Goal: Task Accomplishment & Management: Use online tool/utility

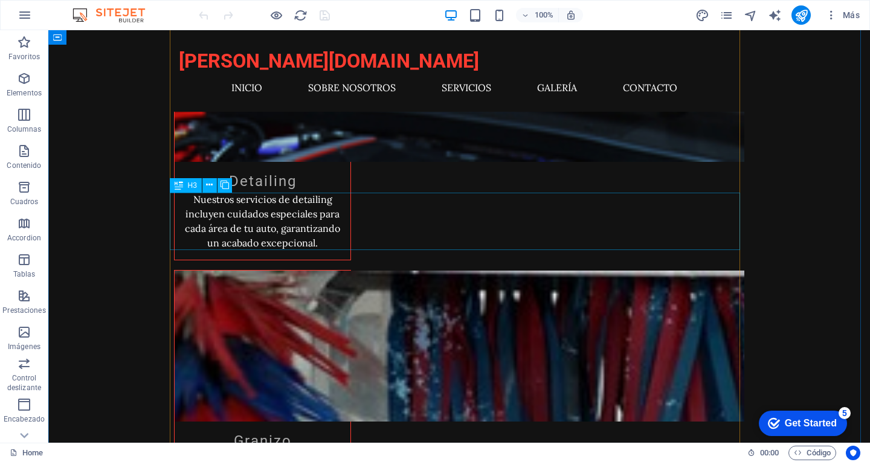
scroll to position [1209, 0]
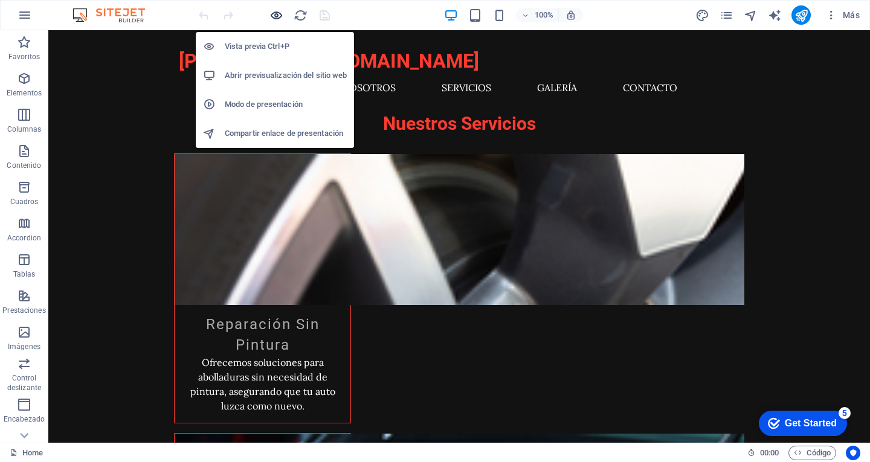
click at [277, 15] on icon "button" at bounding box center [277, 15] width 14 height 14
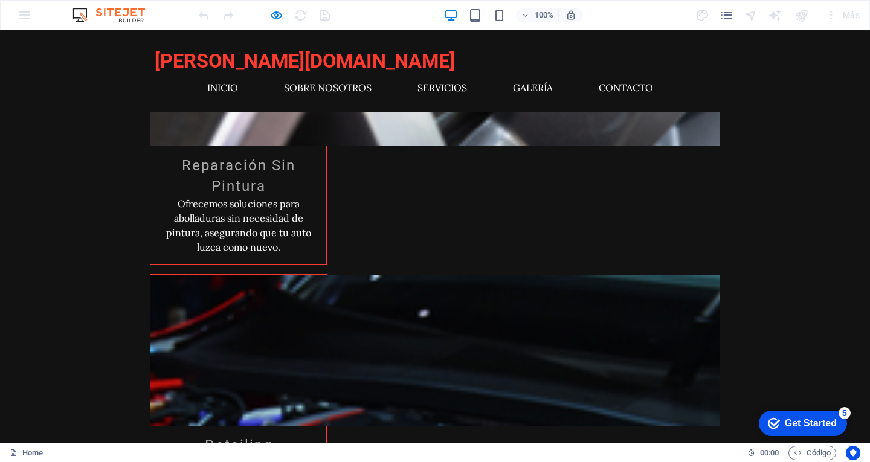
scroll to position [1511, 0]
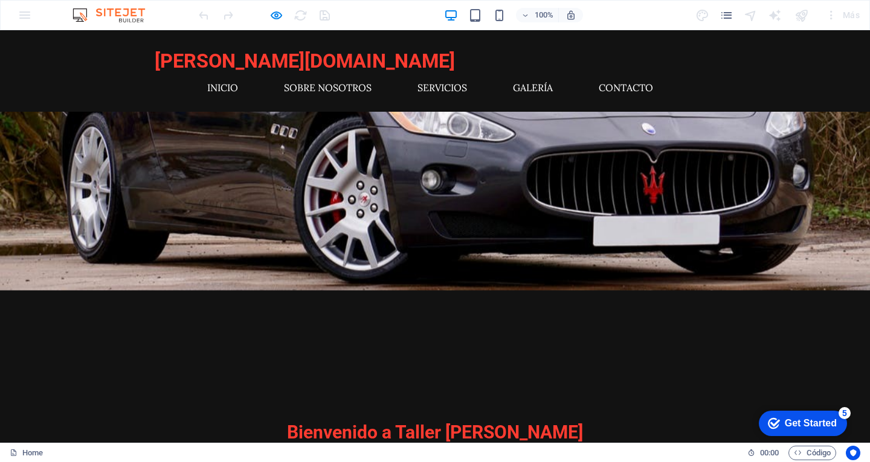
scroll to position [0, 0]
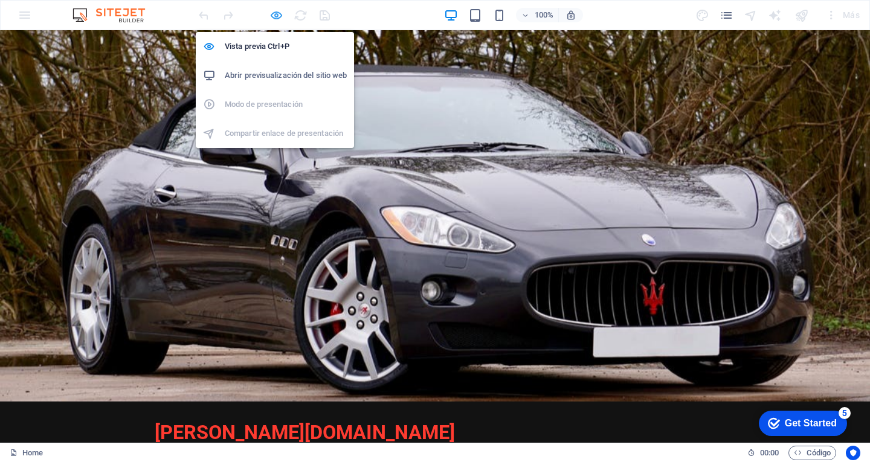
click at [274, 10] on icon "button" at bounding box center [277, 15] width 14 height 14
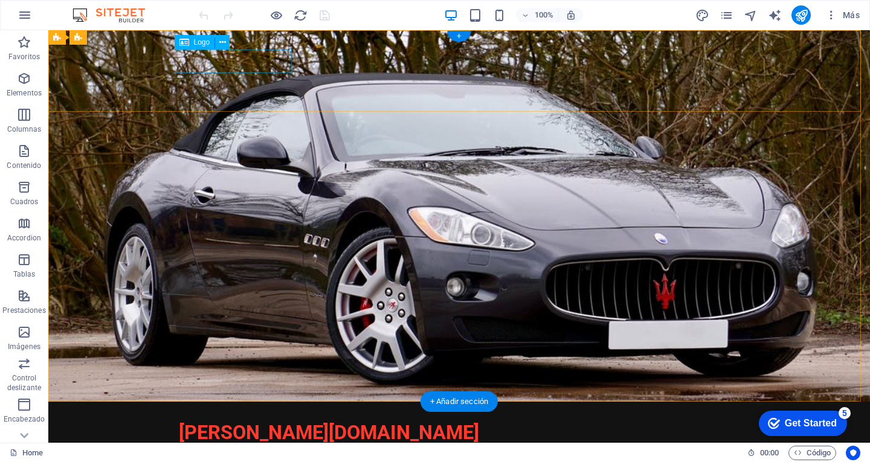
click at [208, 421] on div "[PERSON_NAME][DOMAIN_NAME]" at bounding box center [459, 433] width 561 height 24
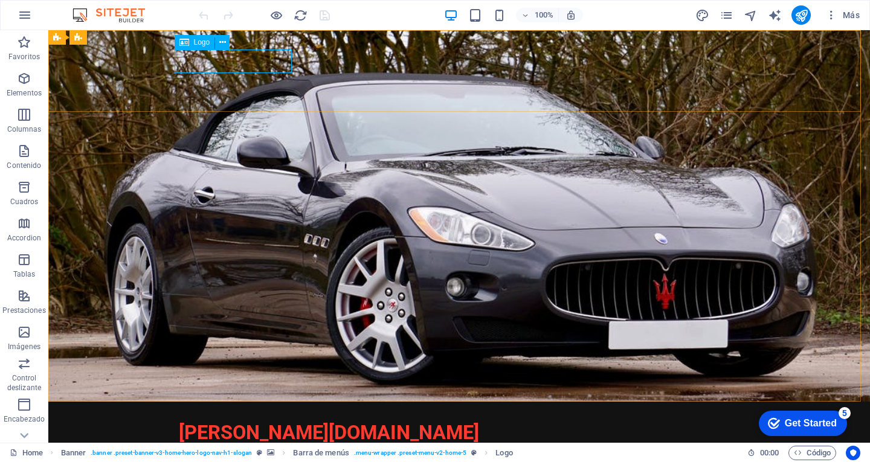
click at [198, 43] on span "Logo" at bounding box center [202, 42] width 16 height 7
click at [225, 42] on icon at bounding box center [222, 42] width 7 height 13
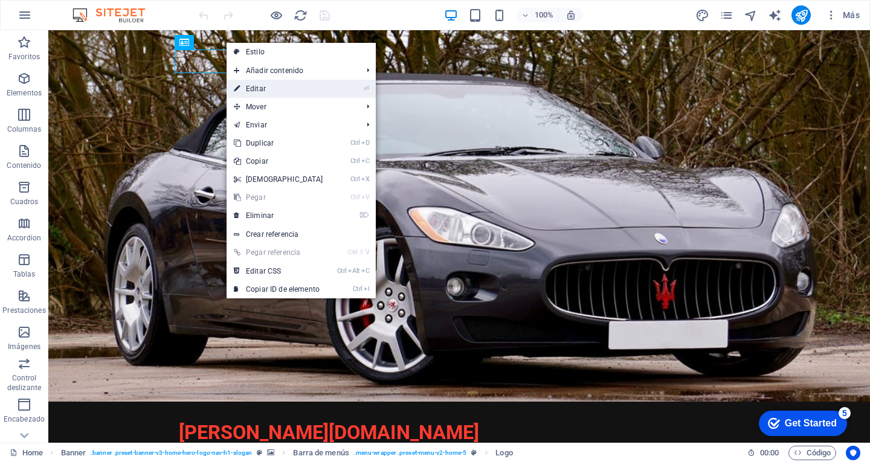
click at [264, 90] on link "⏎ Editar" at bounding box center [279, 89] width 104 height 18
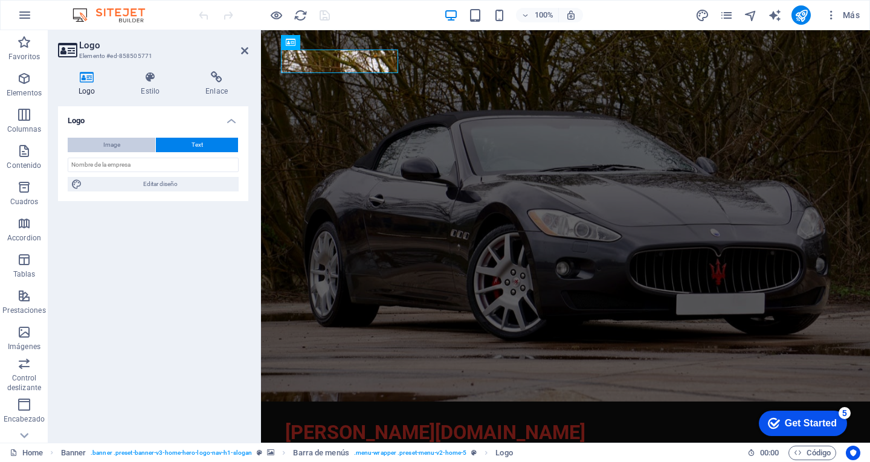
click at [115, 146] on span "Image" at bounding box center [111, 145] width 17 height 15
select select "DISABLED_OPTION_VALUE"
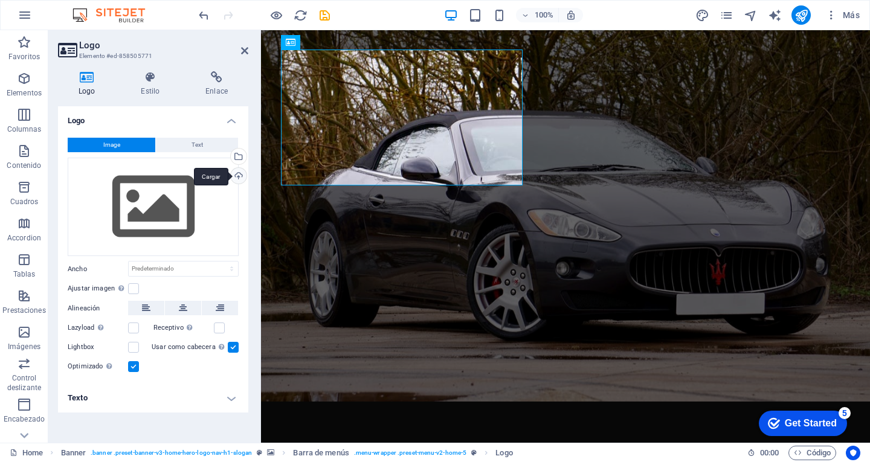
click at [238, 176] on div "Cargar" at bounding box center [237, 177] width 18 height 18
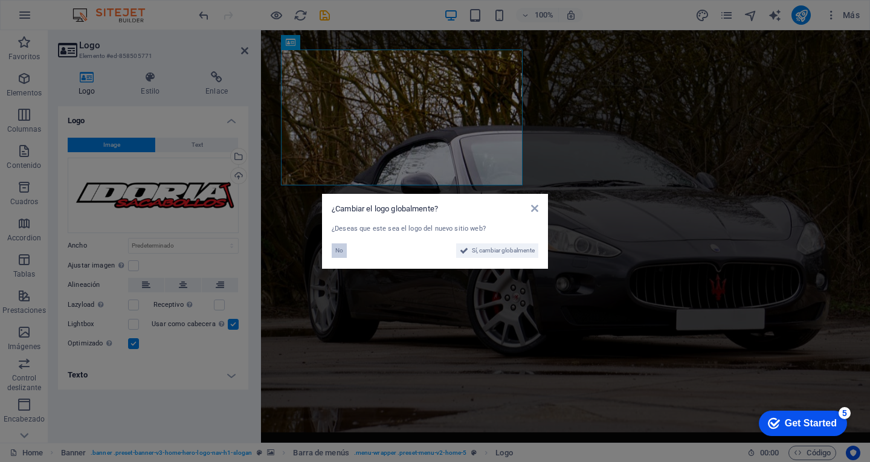
click at [339, 253] on span "No" at bounding box center [339, 251] width 8 height 15
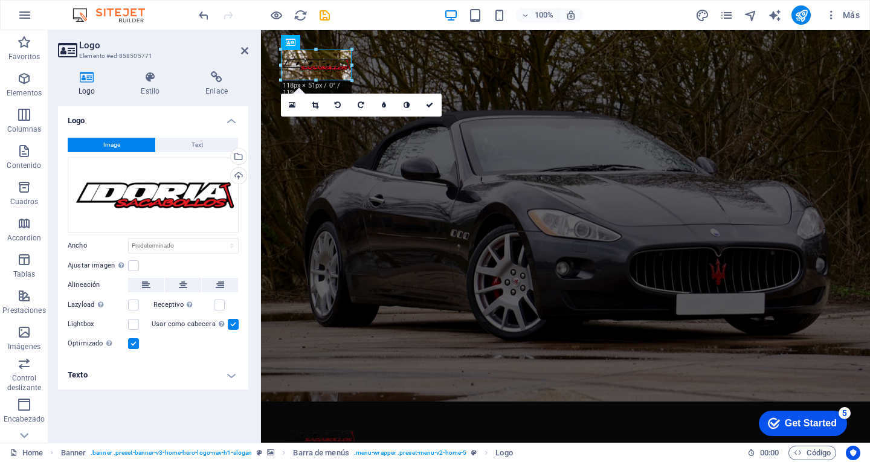
drag, startPoint x: 842, startPoint y: 288, endPoint x: 351, endPoint y: 53, distance: 544.0
type input "117"
select select "px"
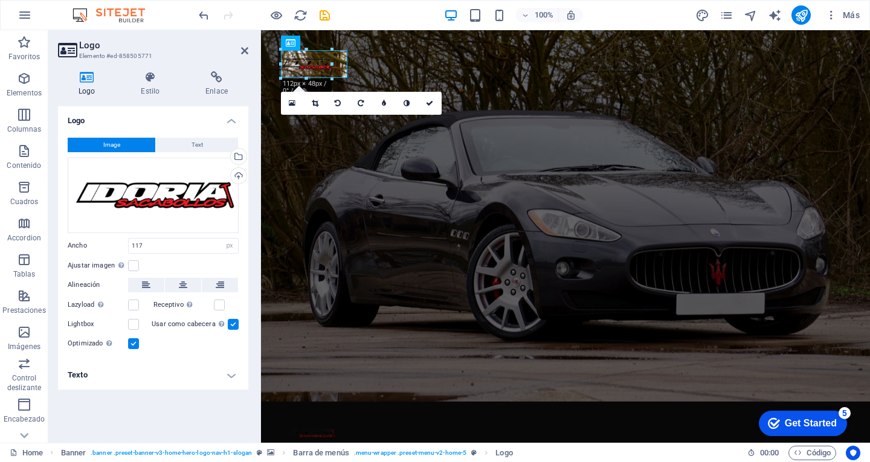
drag, startPoint x: 317, startPoint y: 79, endPoint x: 317, endPoint y: 71, distance: 8.5
type input "84"
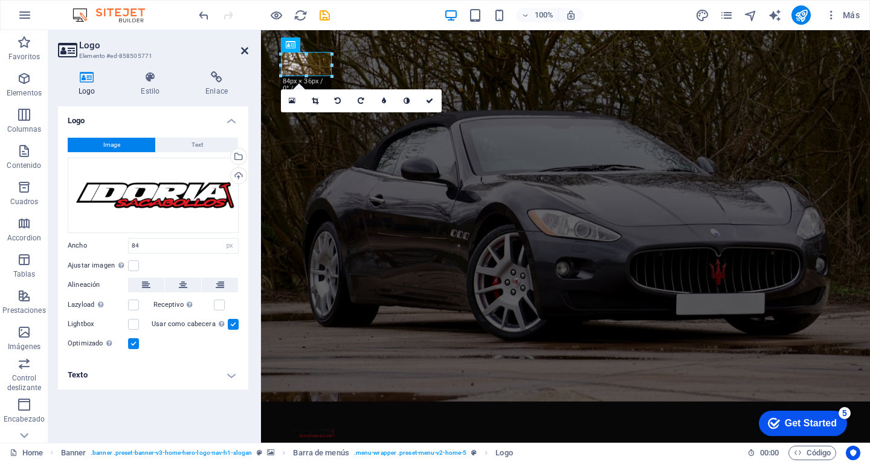
click at [244, 50] on icon at bounding box center [244, 51] width 7 height 10
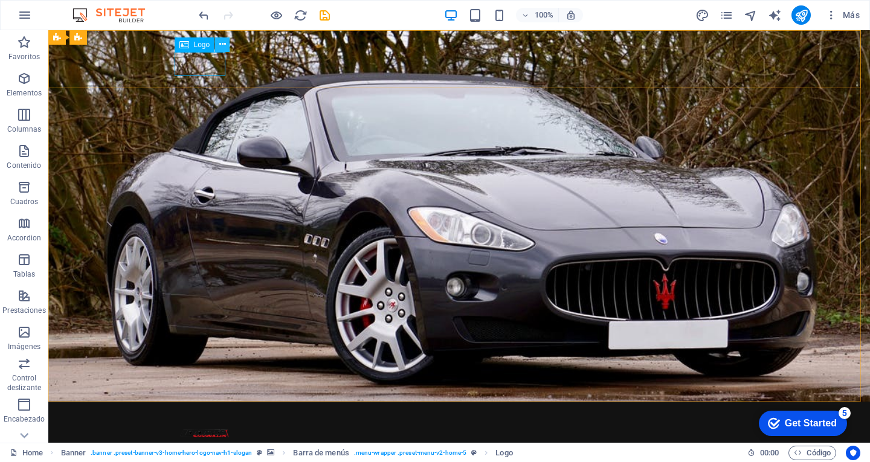
click at [216, 42] on button at bounding box center [222, 44] width 15 height 15
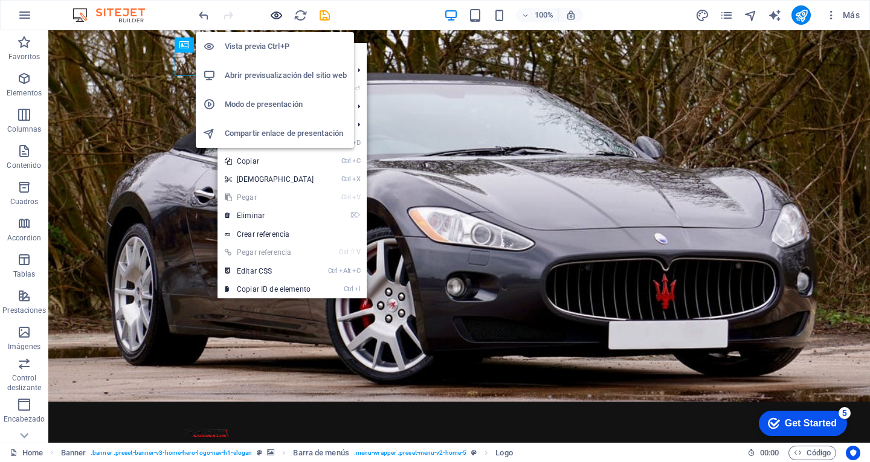
click at [275, 17] on icon "button" at bounding box center [277, 15] width 14 height 14
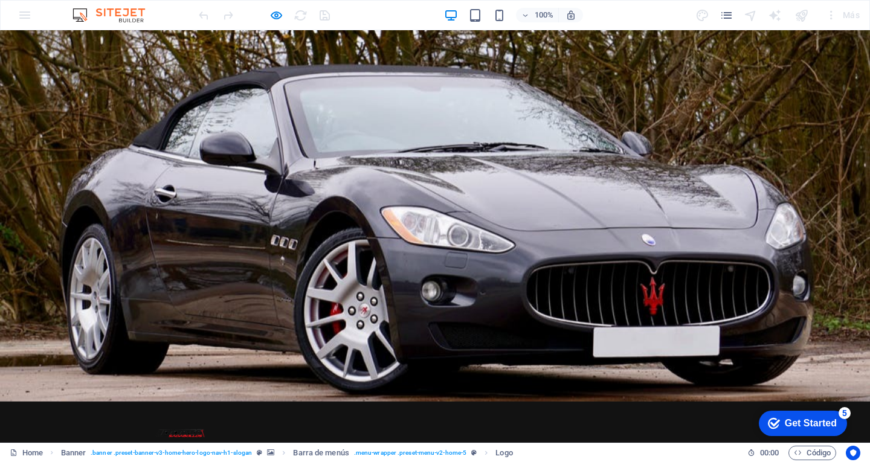
click at [247, 445] on link "Inicio" at bounding box center [227, 459] width 41 height 29
click at [316, 445] on link "Sobre Nosotros" at bounding box center [332, 459] width 97 height 29
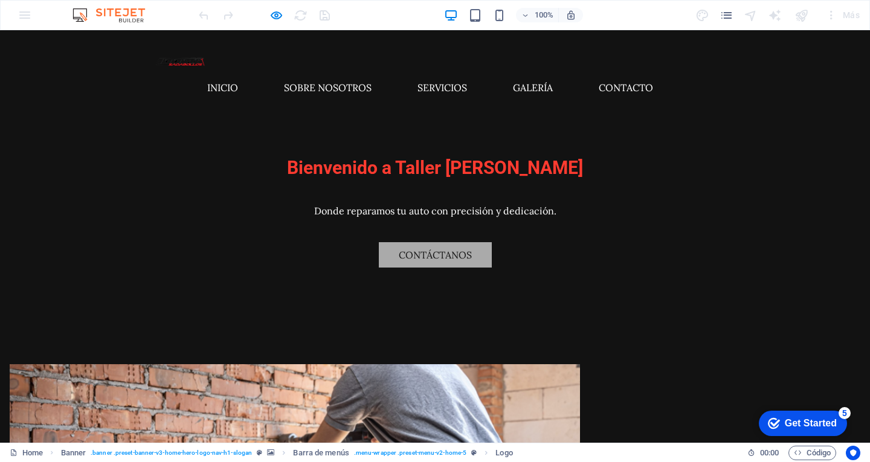
scroll to position [304, 0]
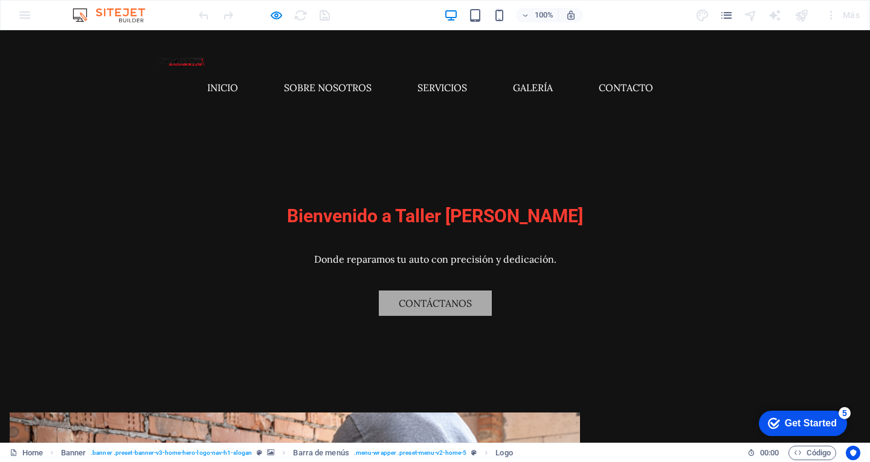
click at [182, 65] on img at bounding box center [180, 62] width 51 height 22
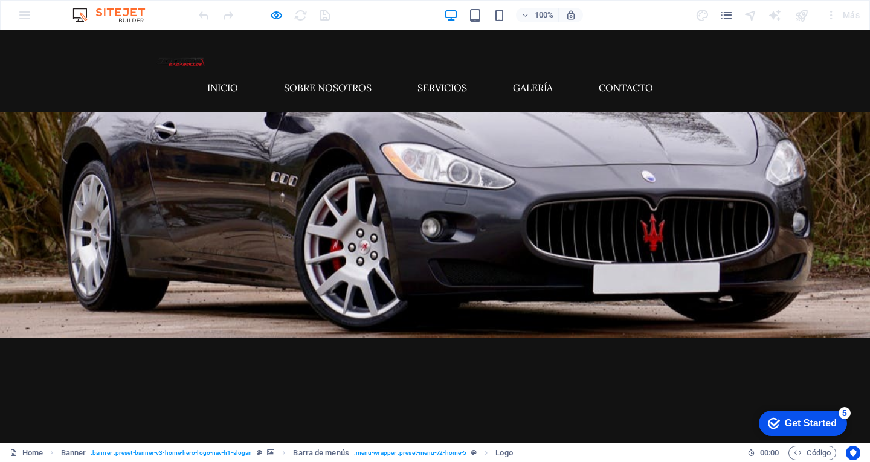
scroll to position [0, 0]
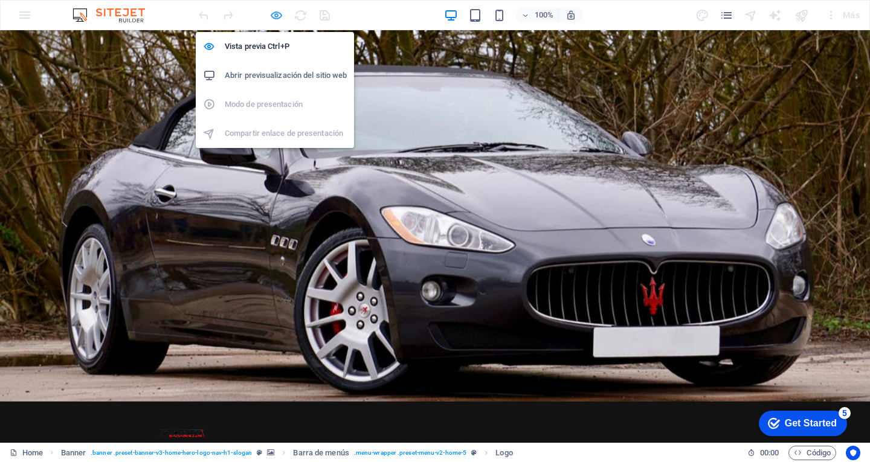
click at [275, 14] on icon "button" at bounding box center [277, 15] width 14 height 14
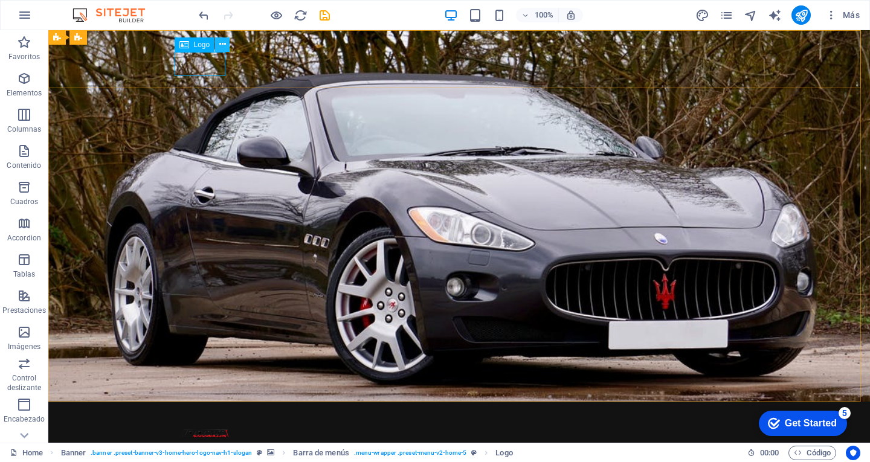
click at [222, 41] on icon at bounding box center [222, 44] width 7 height 13
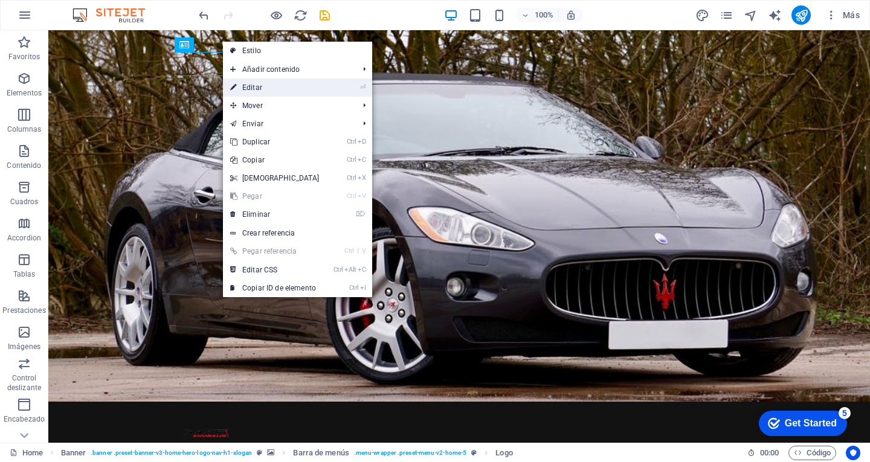
click at [254, 86] on link "⏎ Editar" at bounding box center [275, 88] width 104 height 18
select select "px"
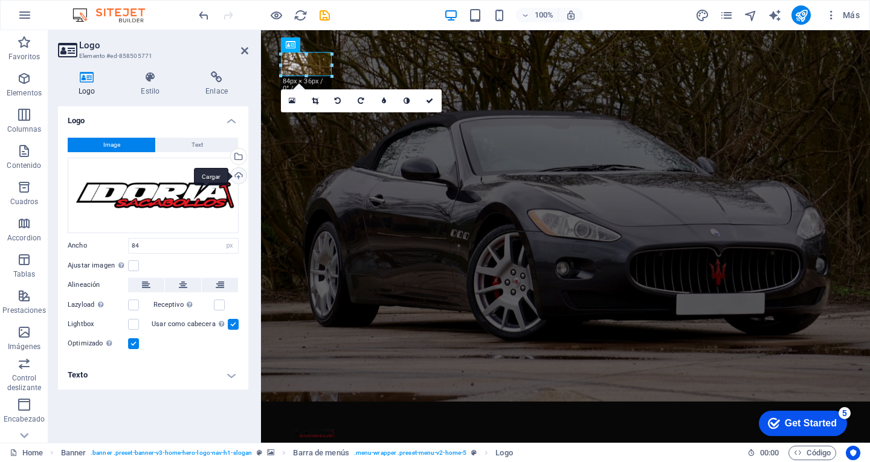
click at [238, 175] on div "Cargar" at bounding box center [237, 177] width 18 height 18
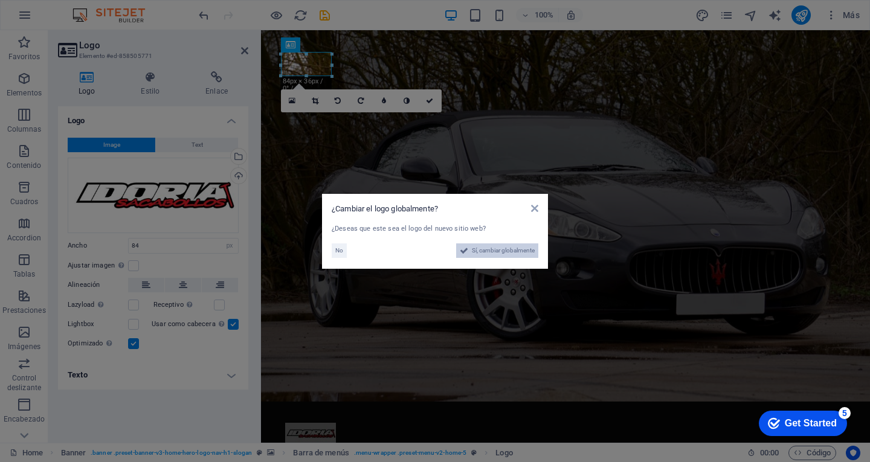
click at [493, 254] on span "Sí, cambiar globalmente" at bounding box center [503, 251] width 63 height 15
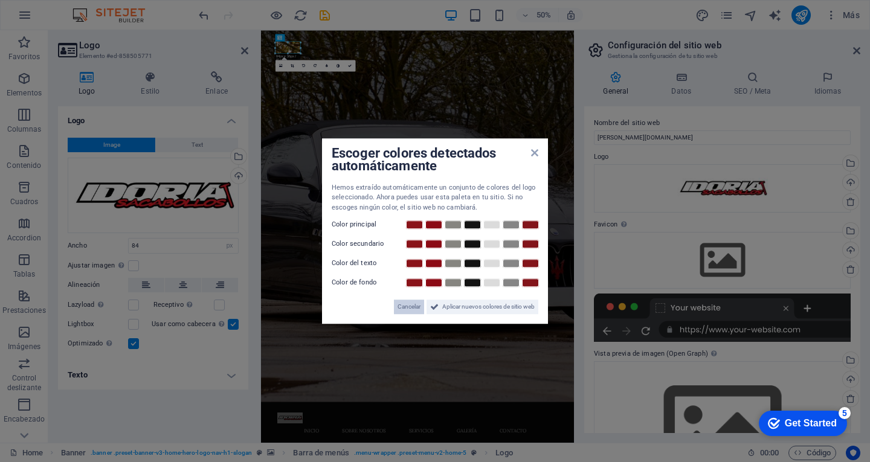
click at [412, 306] on span "Cancelar" at bounding box center [409, 307] width 23 height 15
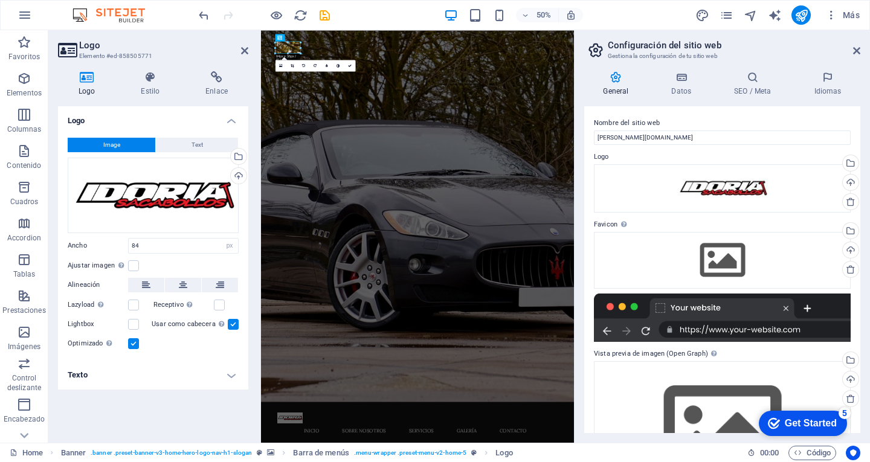
click at [299, 53] on div at bounding box center [301, 54] width 4 height 4
drag, startPoint x: 299, startPoint y: 53, endPoint x: 311, endPoint y: 58, distance: 13.0
type input "111"
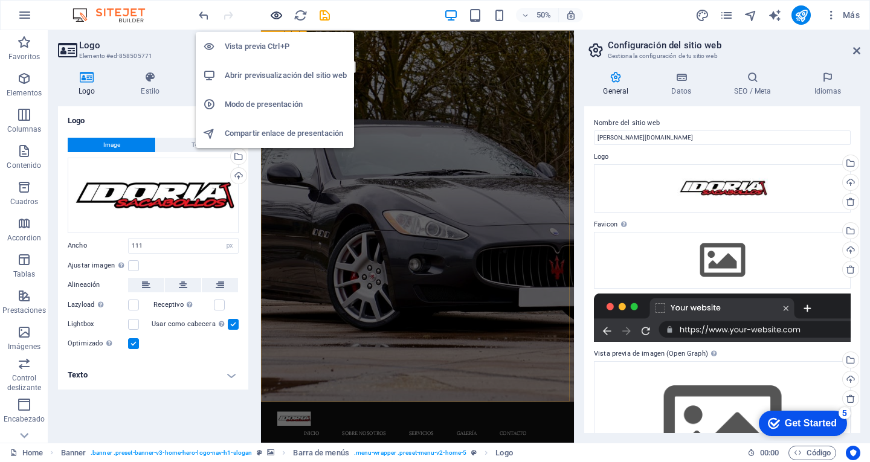
click at [276, 19] on icon "button" at bounding box center [277, 15] width 14 height 14
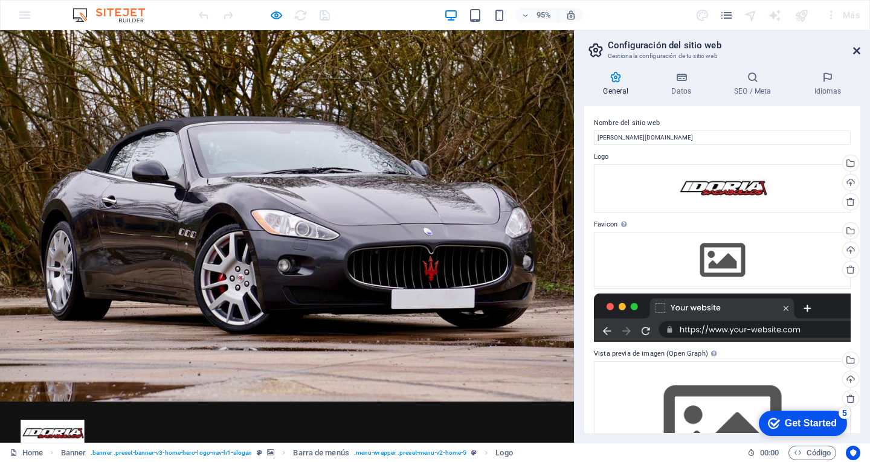
click at [856, 48] on icon at bounding box center [857, 51] width 7 height 10
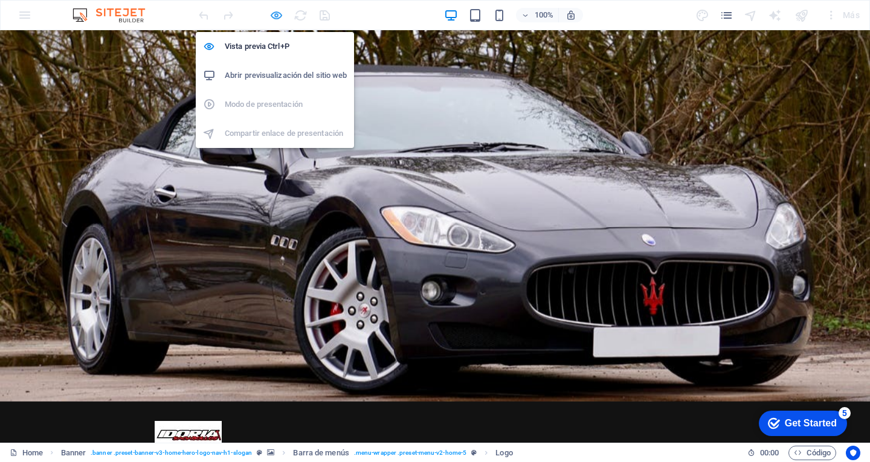
click at [273, 16] on icon "button" at bounding box center [277, 15] width 14 height 14
select select "px"
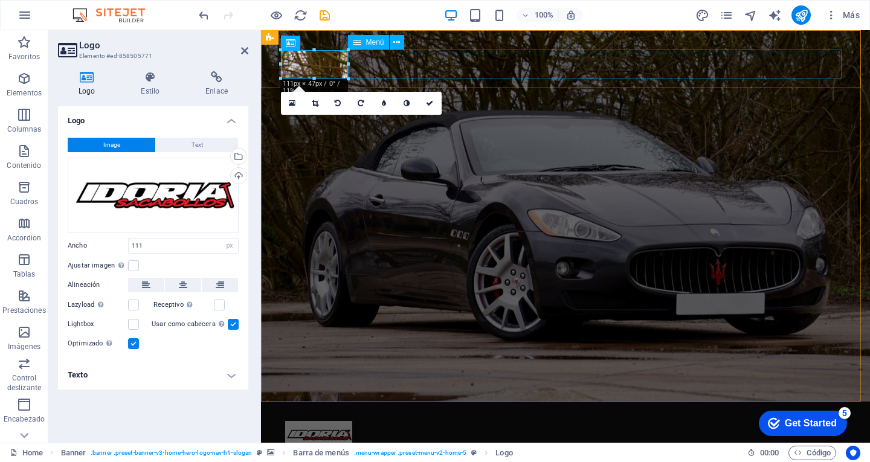
click at [524, 450] on nav "Inicio Sobre Nosotros Servicios Galería Contacto" at bounding box center [565, 464] width 561 height 29
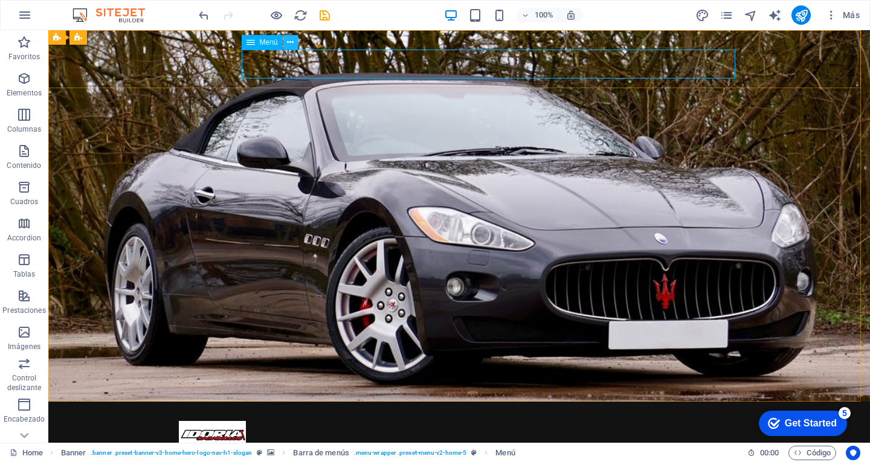
click at [289, 44] on icon at bounding box center [290, 42] width 7 height 13
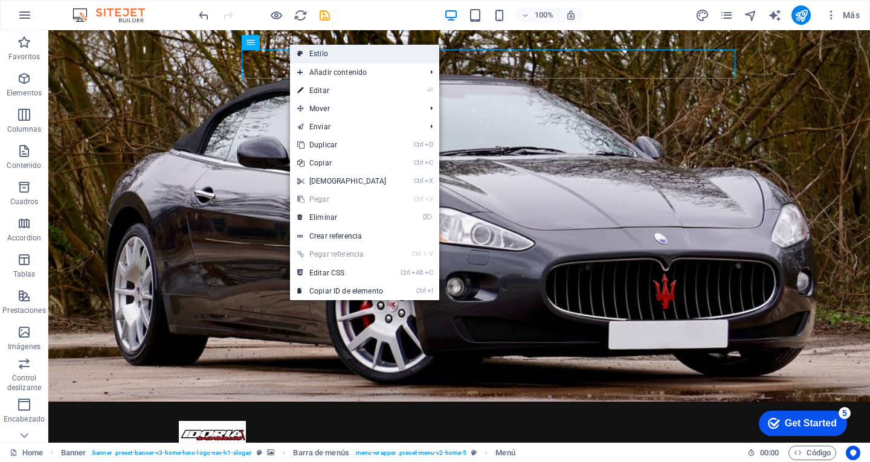
click at [313, 52] on link "Estilo" at bounding box center [364, 54] width 149 height 18
select select "rem"
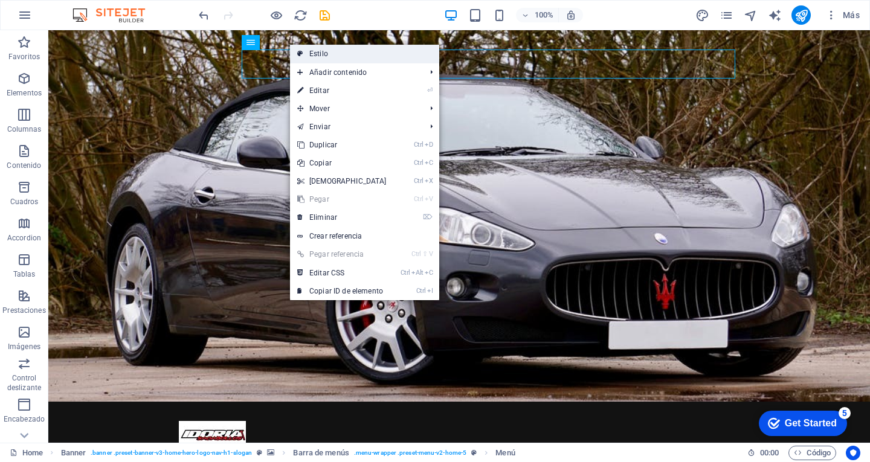
select select "preset-menu-v2-home-5"
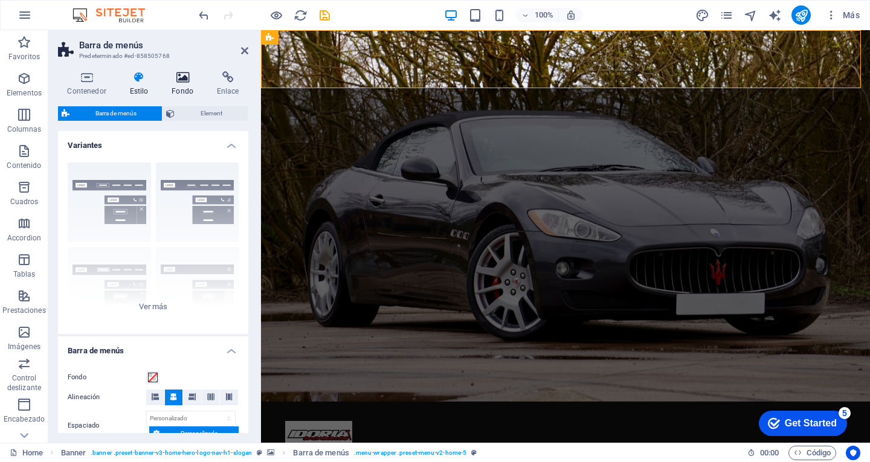
click at [180, 78] on icon at bounding box center [183, 77] width 41 height 12
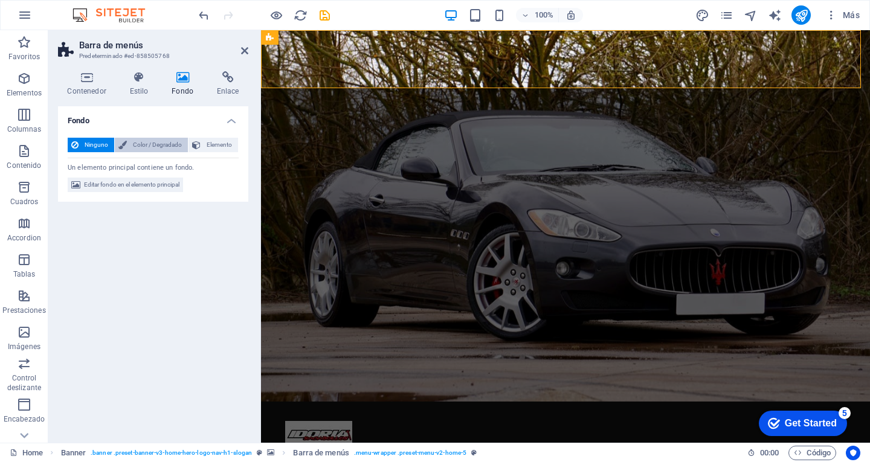
click at [141, 147] on span "Color / Degradado" at bounding box center [158, 145] width 54 height 15
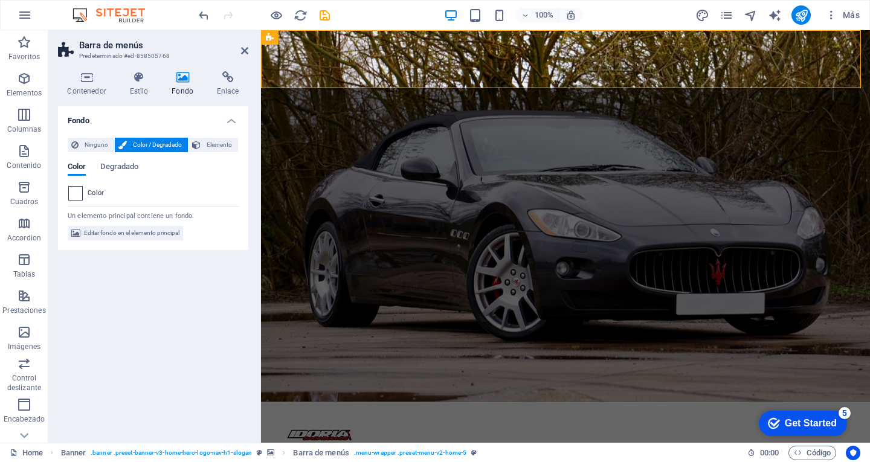
click at [77, 194] on span at bounding box center [75, 193] width 13 height 13
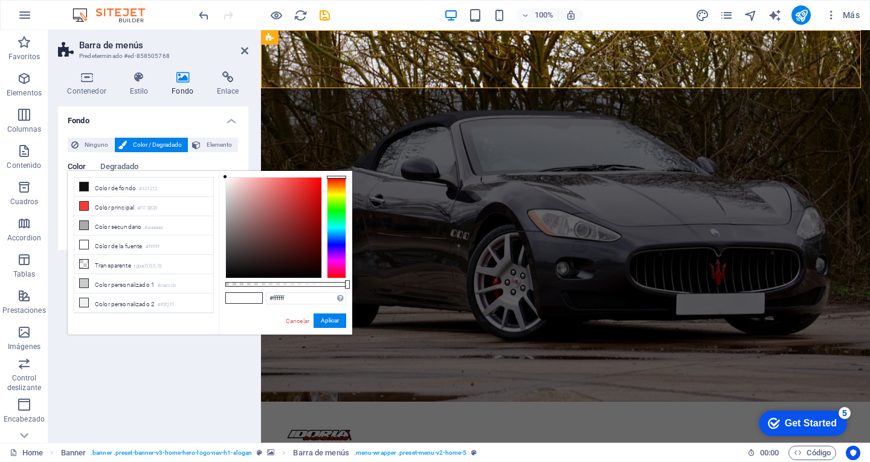
type input "#fbfafa"
click at [226, 178] on div at bounding box center [225, 177] width 4 height 4
click at [332, 325] on button "Aplicar" at bounding box center [330, 321] width 33 height 15
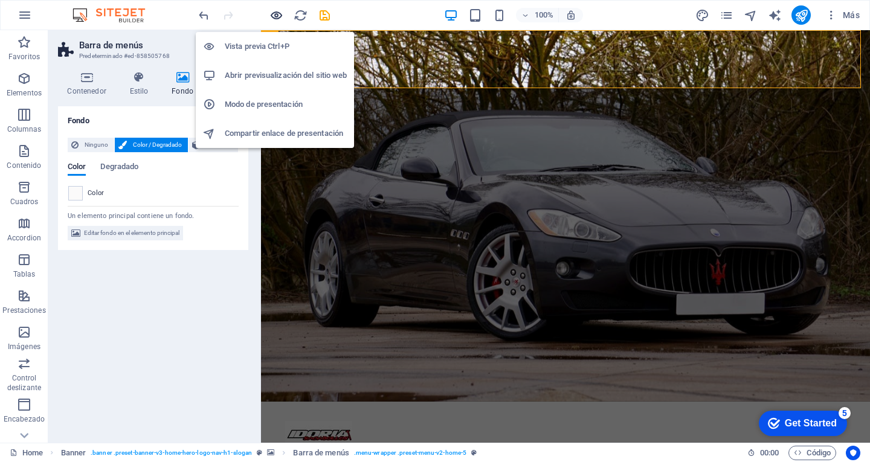
click at [277, 13] on icon "button" at bounding box center [277, 15] width 14 height 14
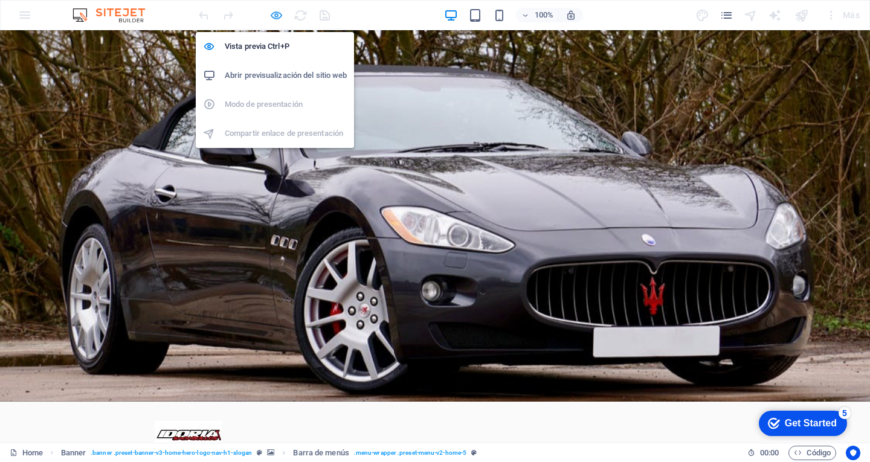
click at [276, 17] on icon "button" at bounding box center [277, 15] width 14 height 14
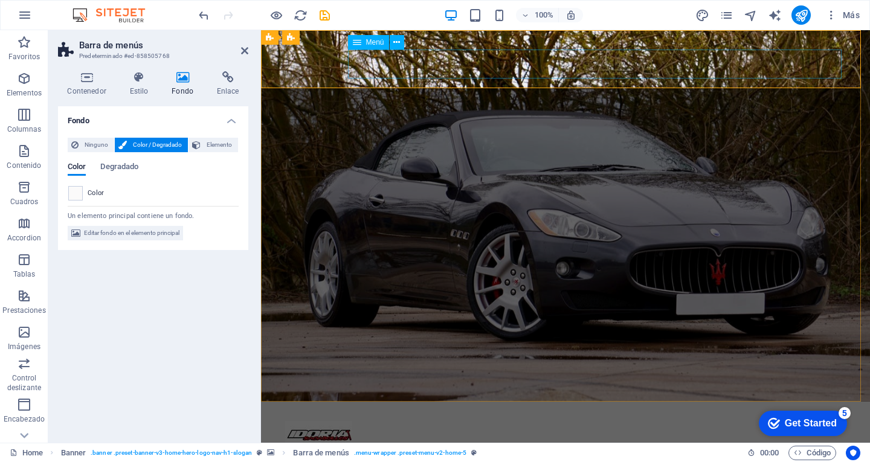
click at [458, 450] on nav "Inicio Sobre Nosotros Servicios Galería Contacto" at bounding box center [565, 464] width 561 height 29
click at [371, 41] on span "Menú" at bounding box center [375, 42] width 18 height 7
click at [401, 41] on button at bounding box center [397, 42] width 15 height 15
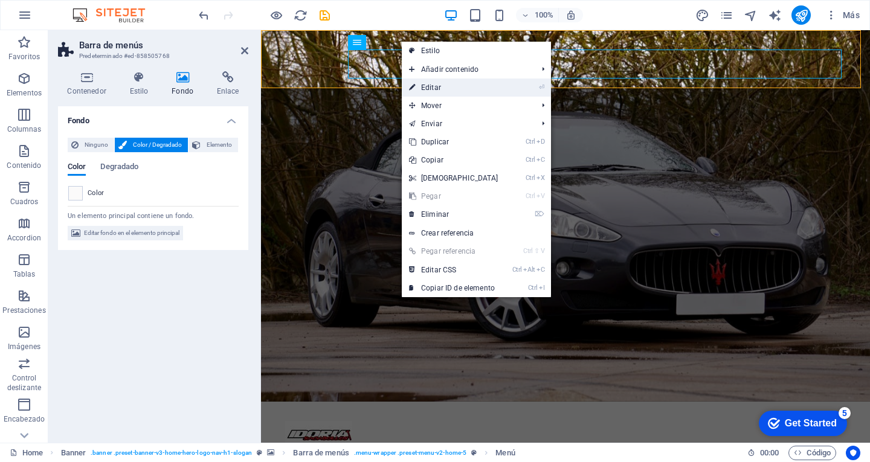
click at [443, 88] on link "⏎ Editar" at bounding box center [454, 88] width 104 height 18
select select
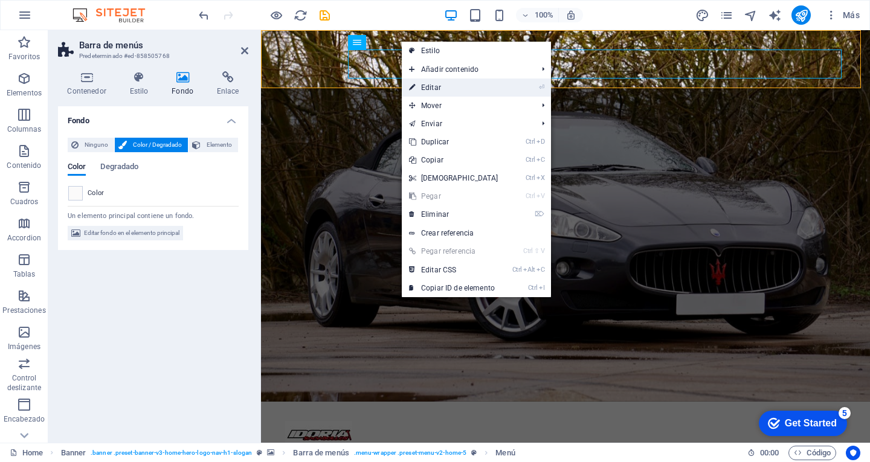
select select
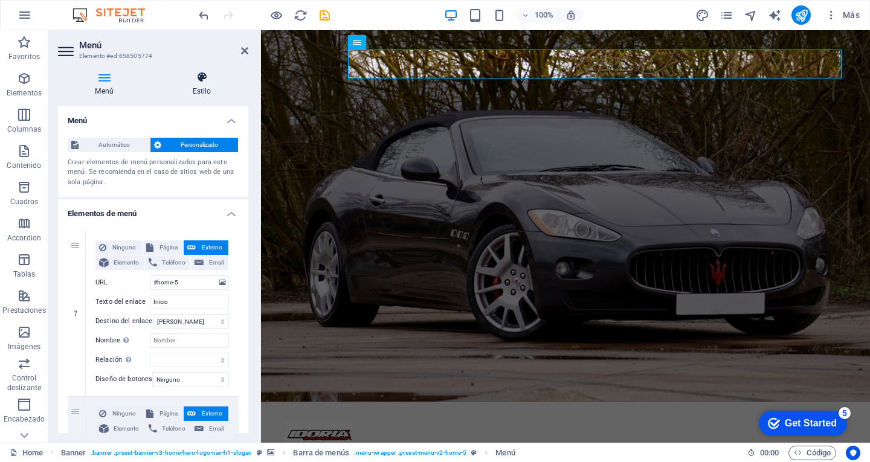
click at [217, 79] on icon at bounding box center [201, 77] width 93 height 12
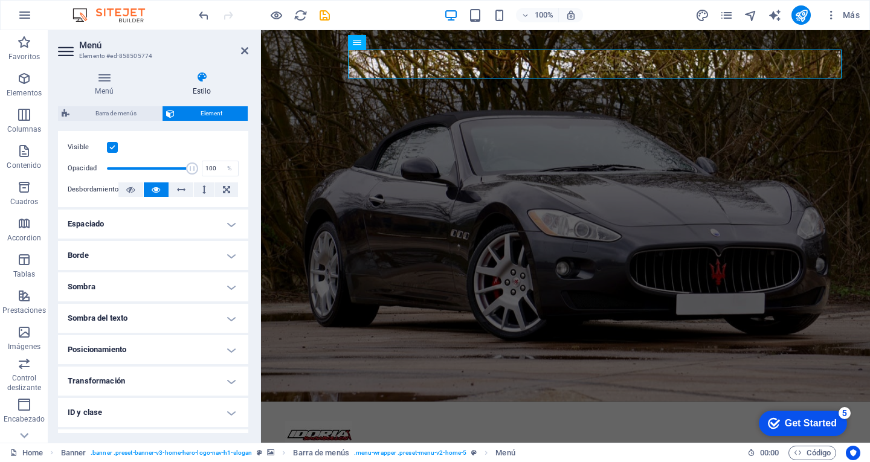
scroll to position [181, 0]
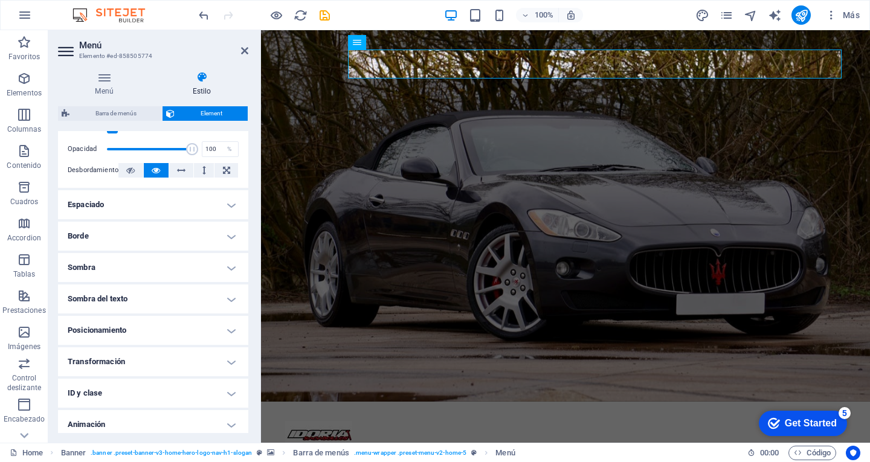
click at [224, 300] on h4 "Sombra del texto" at bounding box center [153, 299] width 190 height 29
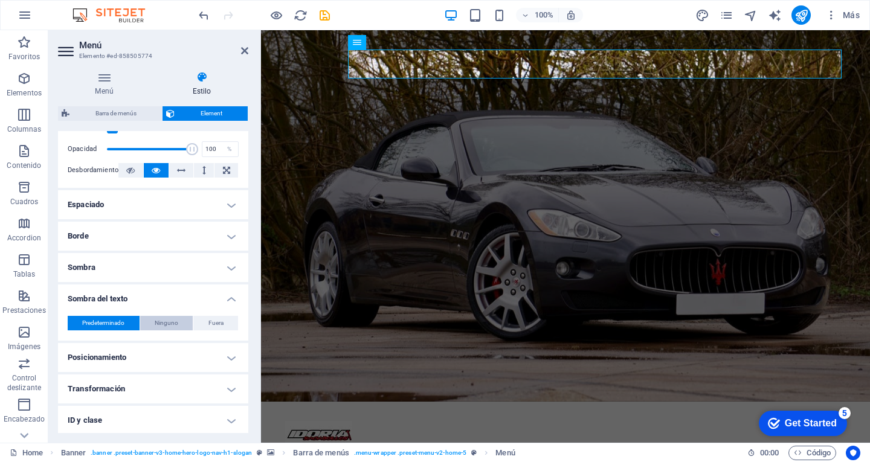
click at [172, 323] on span "Ninguno" at bounding box center [167, 323] width 24 height 15
click at [89, 330] on span "Predeterminado" at bounding box center [103, 323] width 42 height 15
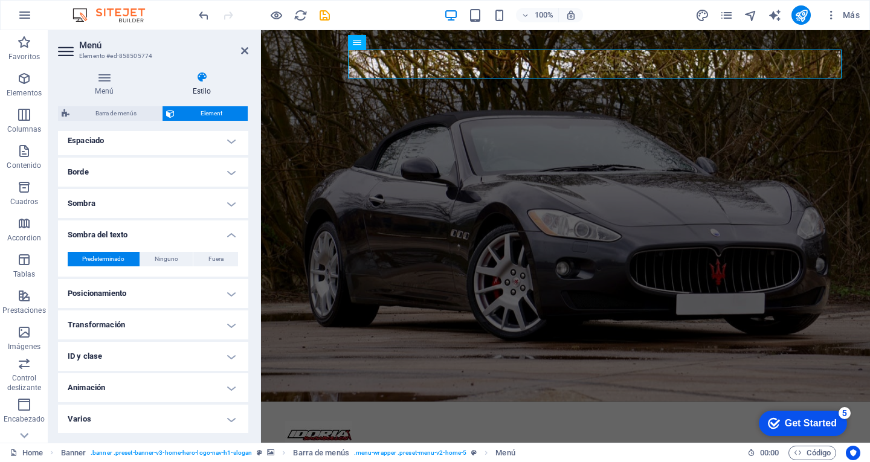
scroll to position [246, 0]
click at [216, 421] on h4 "Varios" at bounding box center [153, 418] width 190 height 29
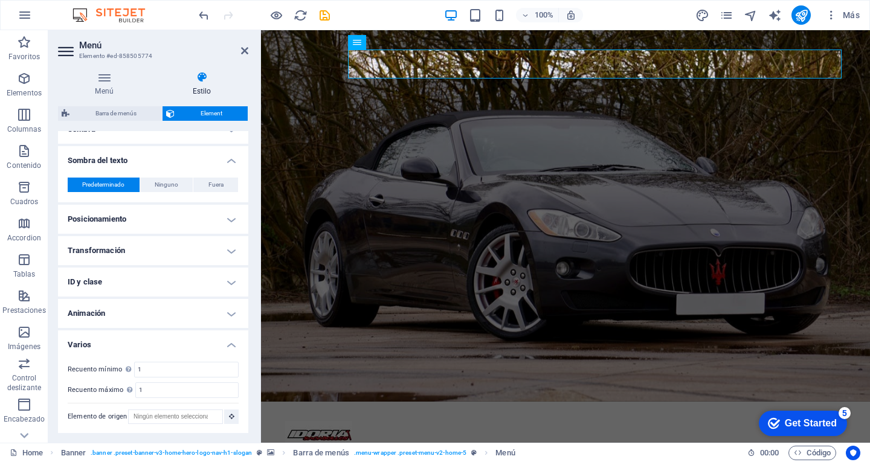
scroll to position [321, 0]
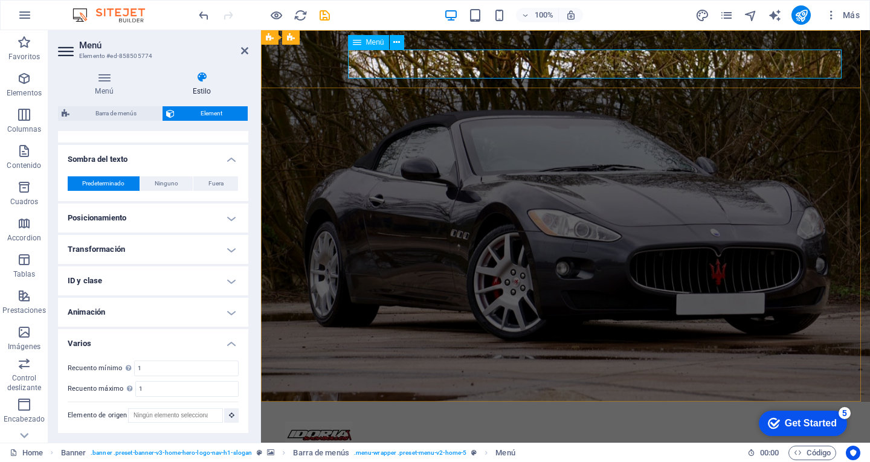
click at [406, 450] on nav "Inicio Sobre Nosotros Servicios Galería Contacto" at bounding box center [565, 464] width 561 height 29
click at [370, 42] on span "Menú" at bounding box center [375, 42] width 18 height 7
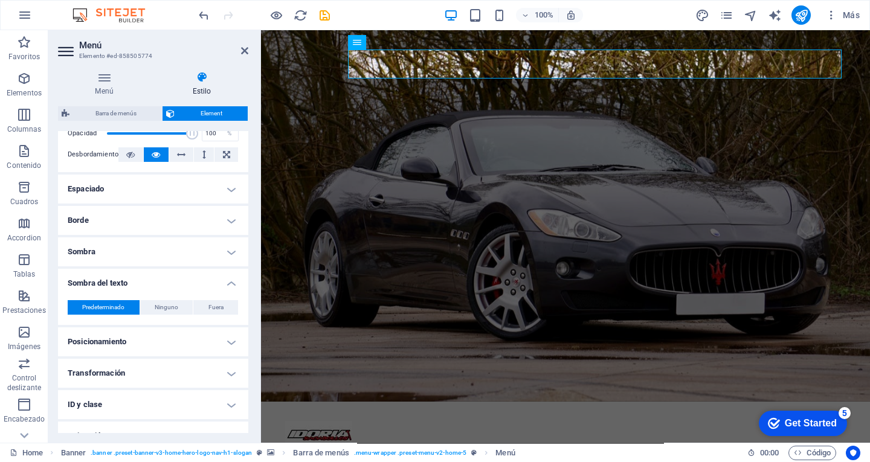
scroll to position [0, 0]
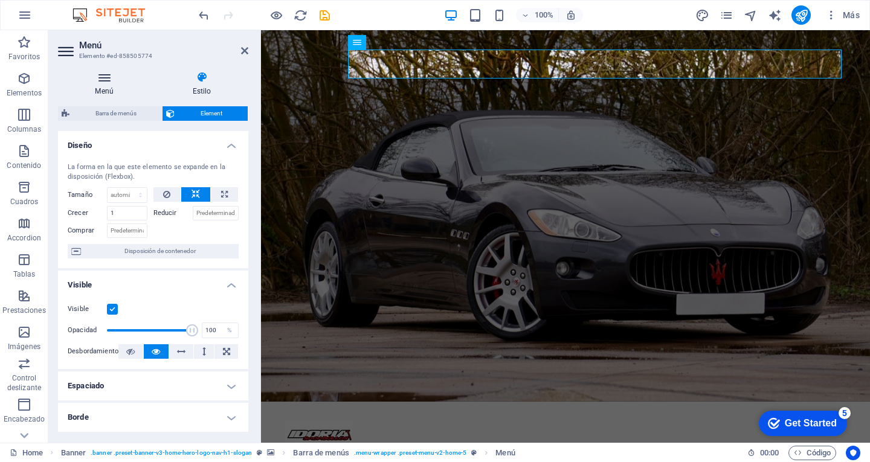
click at [111, 80] on icon at bounding box center [104, 77] width 92 height 12
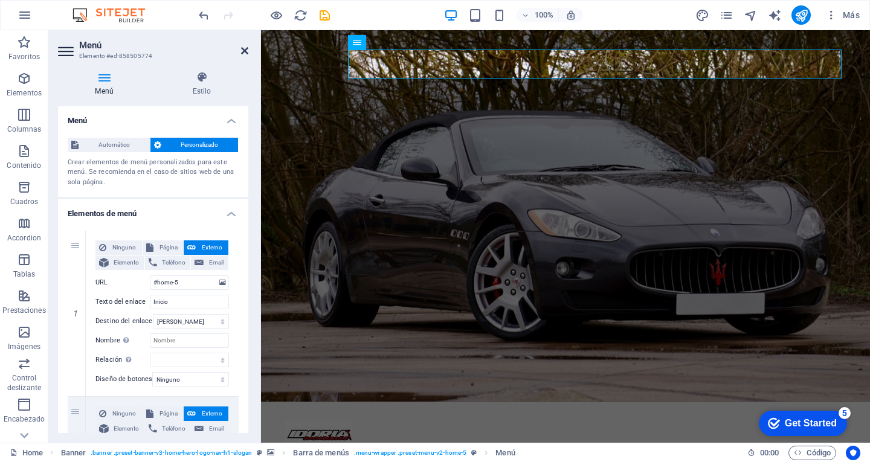
click at [244, 50] on icon at bounding box center [244, 51] width 7 height 10
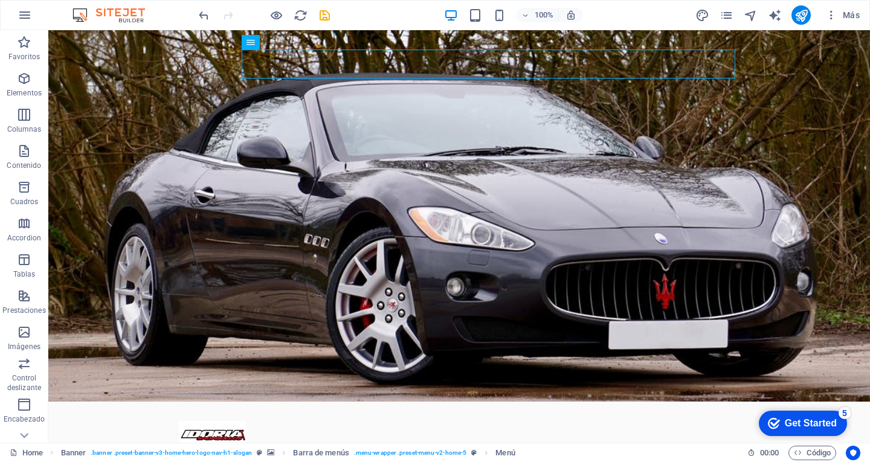
click at [196, 11] on div "100% Más" at bounding box center [435, 15] width 869 height 29
click at [199, 8] on icon "undo" at bounding box center [204, 15] width 14 height 14
click at [203, 15] on icon "undo" at bounding box center [204, 15] width 14 height 14
click at [201, 16] on icon "undo" at bounding box center [204, 15] width 14 height 14
click at [203, 10] on icon "undo" at bounding box center [204, 15] width 14 height 14
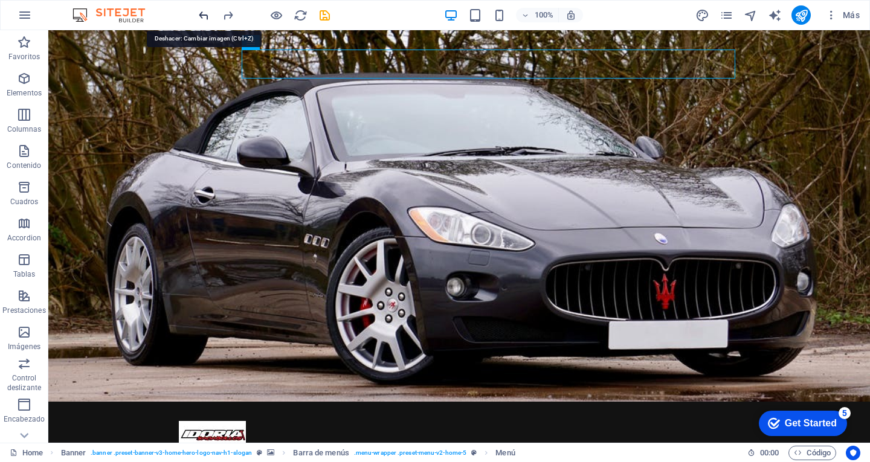
click at [203, 10] on icon "undo" at bounding box center [204, 15] width 14 height 14
click at [204, 13] on icon "undo" at bounding box center [204, 15] width 14 height 14
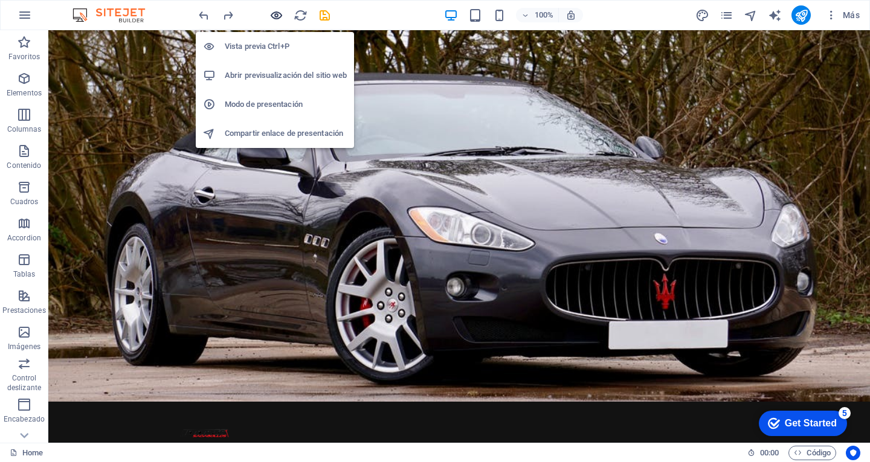
click at [273, 15] on icon "button" at bounding box center [277, 15] width 14 height 14
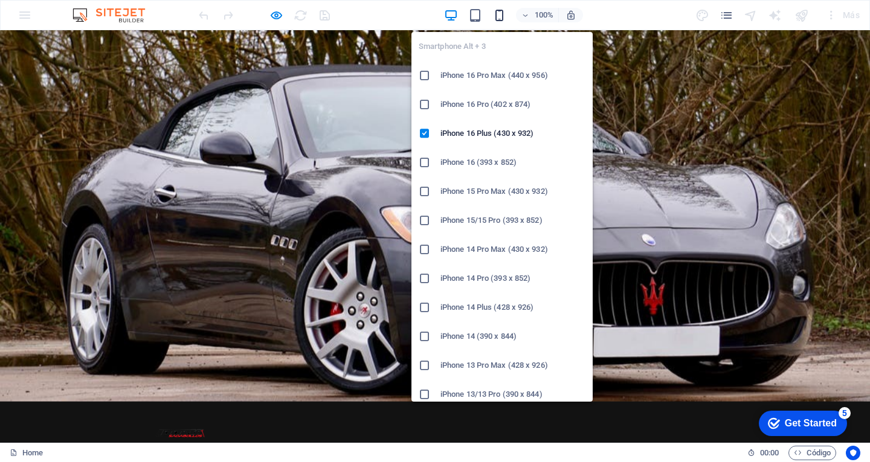
click at [500, 13] on icon "button" at bounding box center [500, 15] width 14 height 14
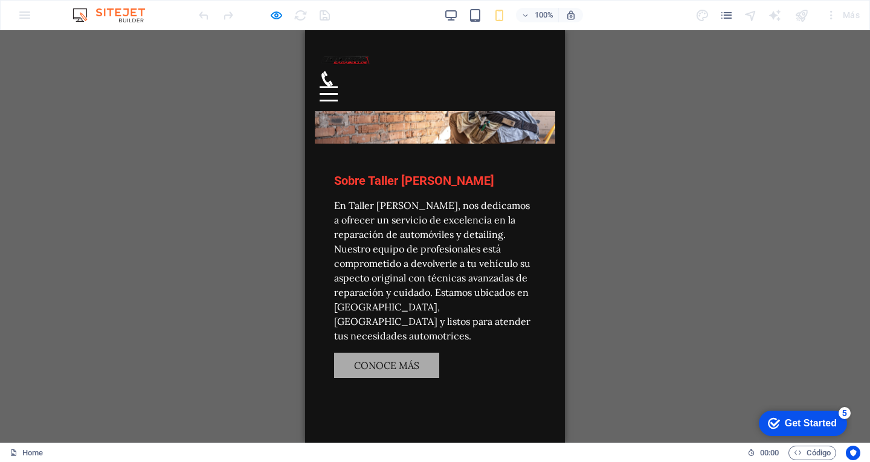
scroll to position [604, 0]
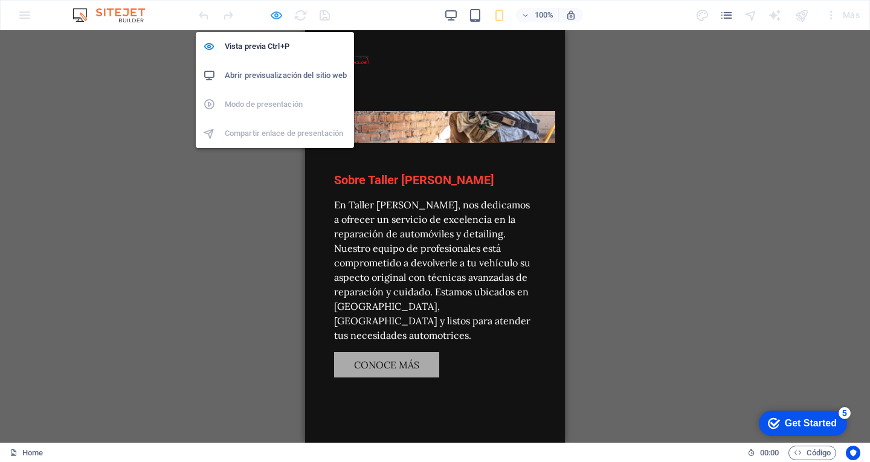
click at [271, 16] on icon "button" at bounding box center [277, 15] width 14 height 14
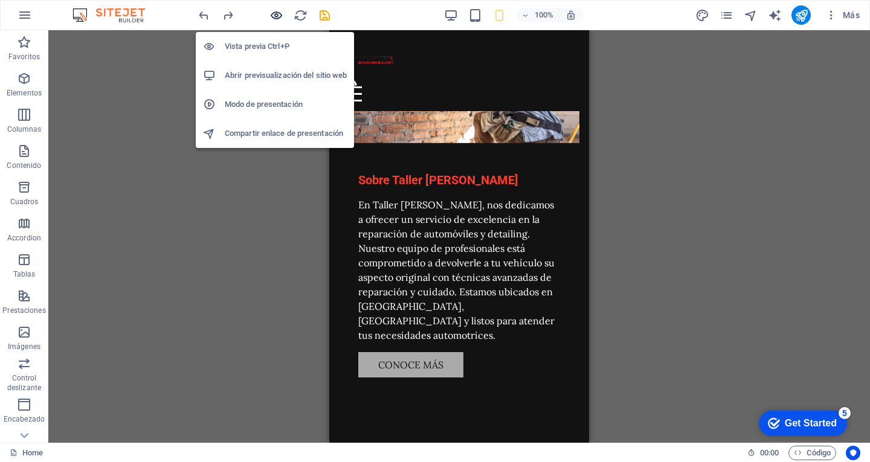
scroll to position [652, 0]
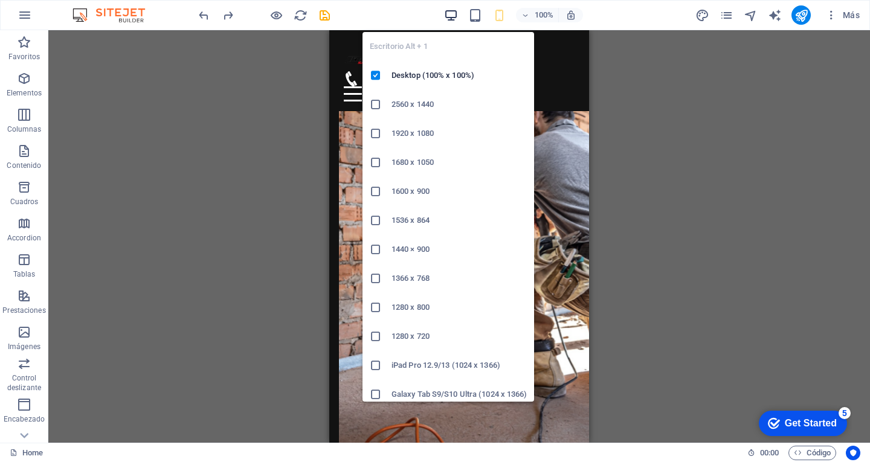
click at [456, 13] on icon "button" at bounding box center [451, 15] width 14 height 14
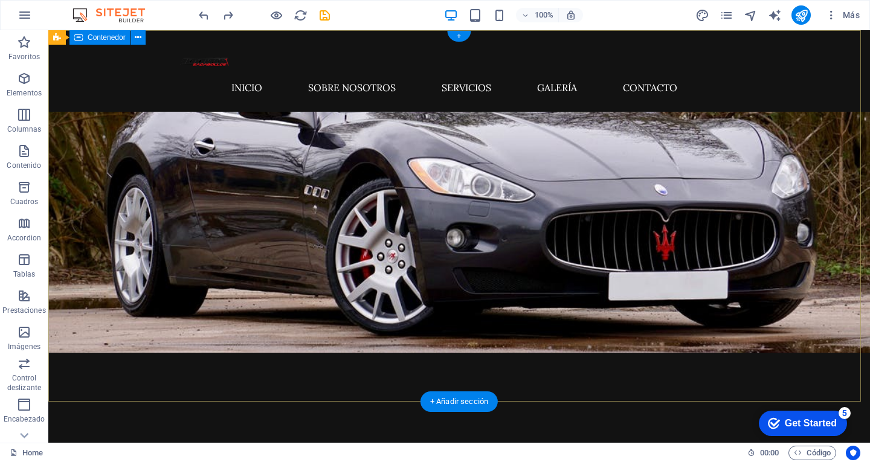
scroll to position [0, 0]
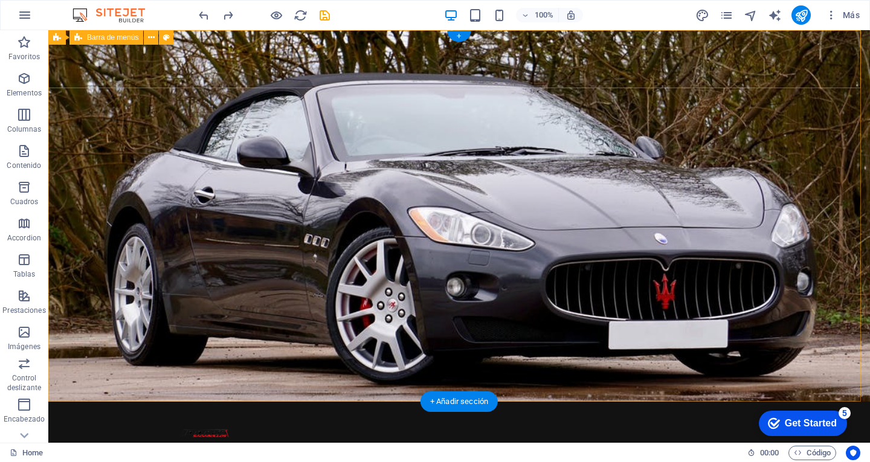
click at [789, 402] on div "Inicio Sobre Nosotros Servicios Galería Contacto Menu" at bounding box center [459, 443] width 822 height 82
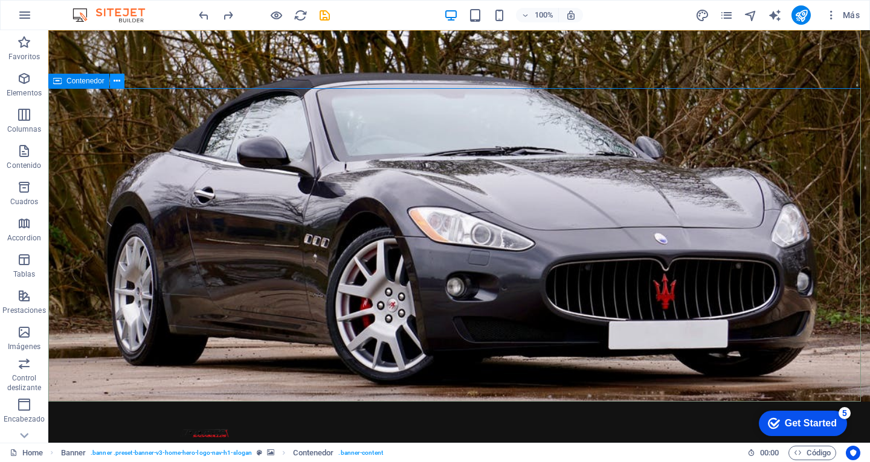
click at [117, 80] on icon at bounding box center [117, 81] width 7 height 13
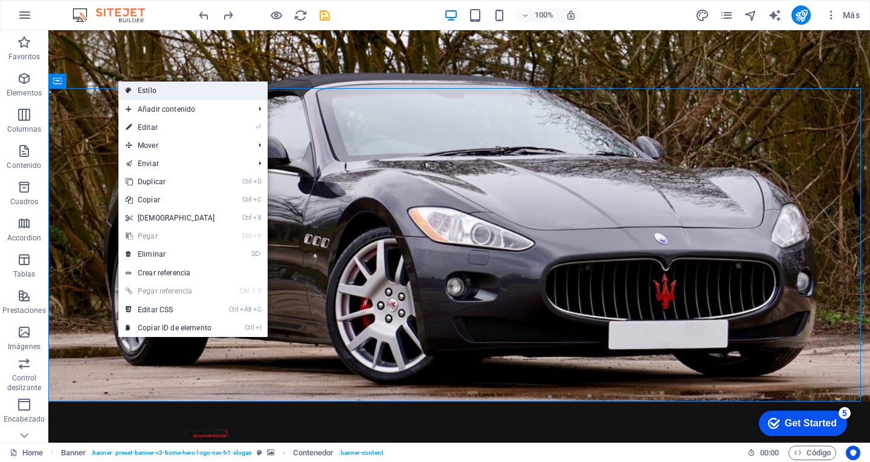
click at [138, 91] on link "Estilo" at bounding box center [192, 91] width 149 height 18
select select "preset-banner-v3-home-hero-logo-nav-h1-slogan"
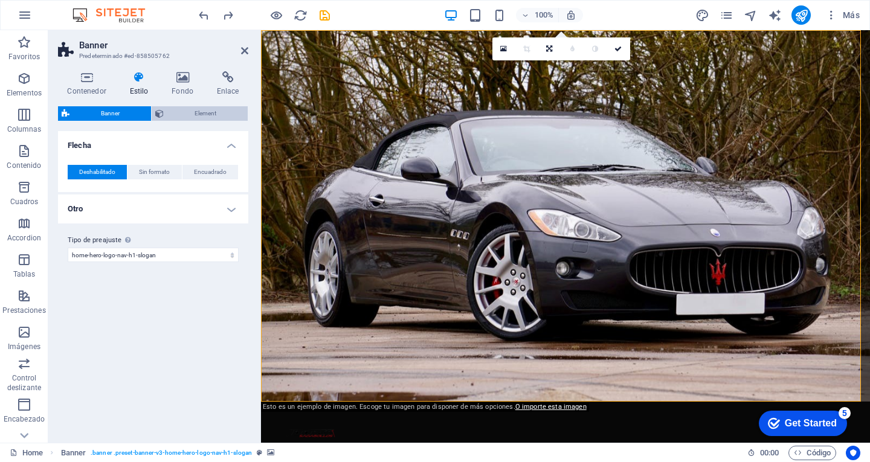
click at [206, 115] on span "Element" at bounding box center [205, 113] width 77 height 15
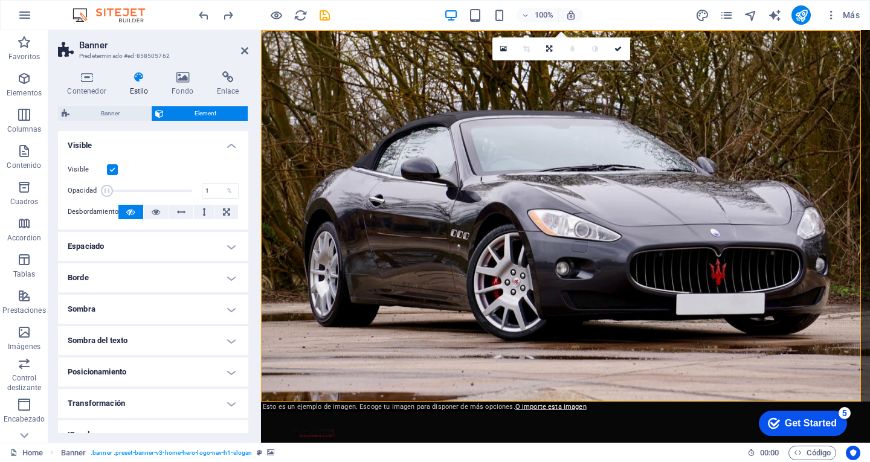
drag, startPoint x: 186, startPoint y: 190, endPoint x: 73, endPoint y: 190, distance: 113.0
click at [73, 190] on div "Opacidad 1 %" at bounding box center [153, 191] width 171 height 18
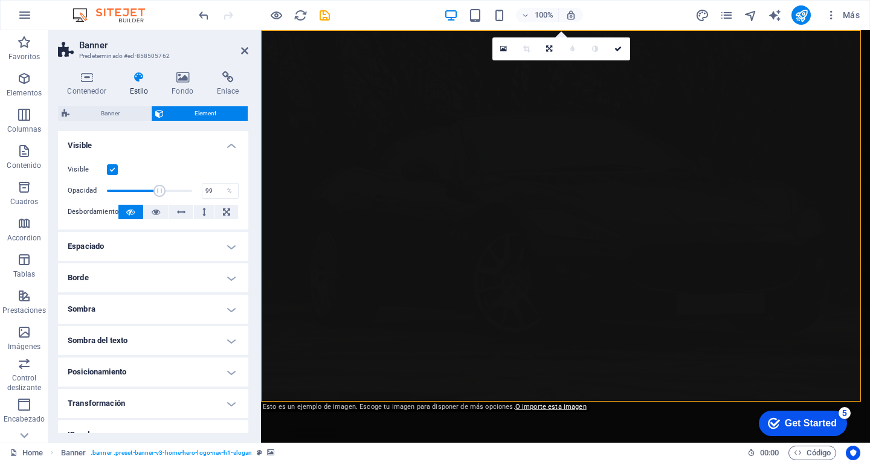
type input "100"
drag, startPoint x: 105, startPoint y: 192, endPoint x: 240, endPoint y: 201, distance: 135.7
click at [240, 201] on div "Visible Opacidad 100 % Desbordamiento" at bounding box center [153, 191] width 190 height 77
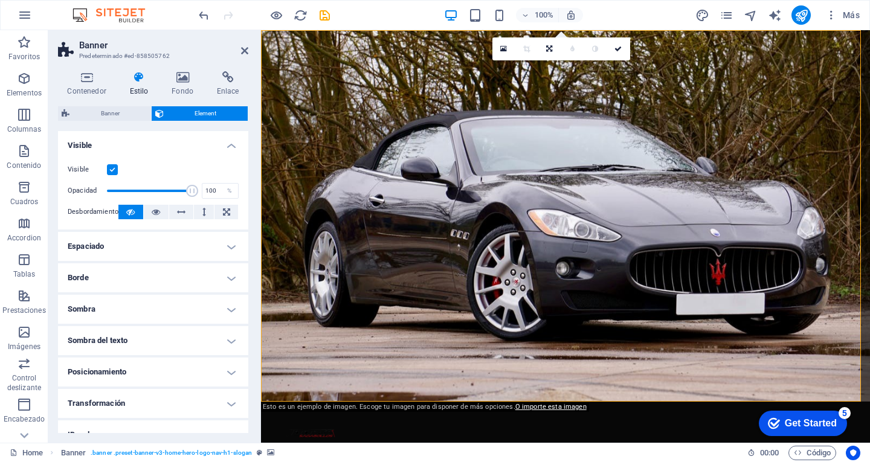
click at [130, 214] on icon at bounding box center [130, 212] width 8 height 15
click at [152, 215] on icon at bounding box center [156, 212] width 8 height 15
click at [137, 210] on button at bounding box center [130, 212] width 25 height 15
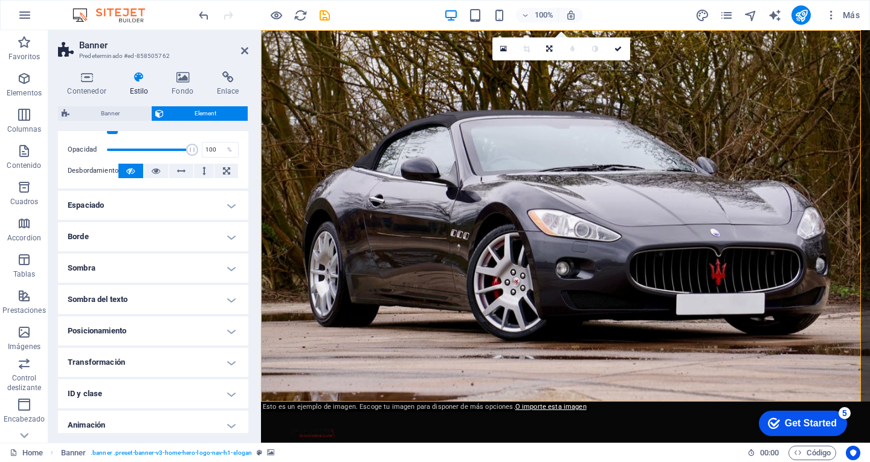
scroll to position [60, 0]
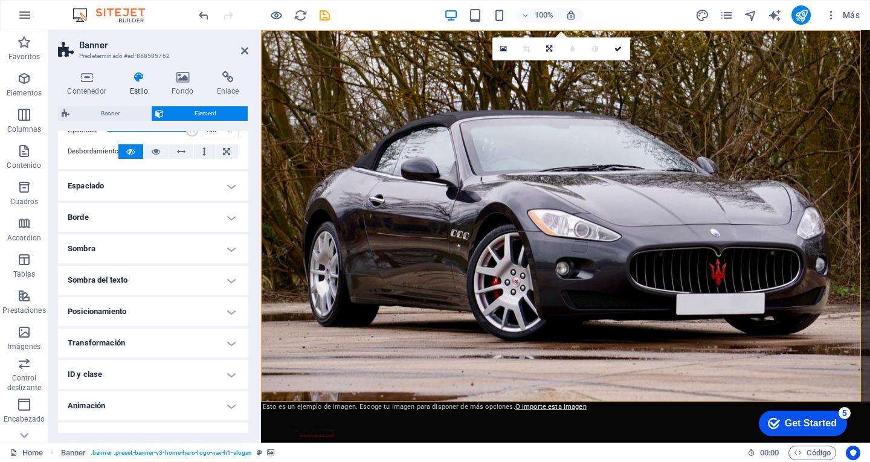
click at [227, 279] on h4 "Sombra del texto" at bounding box center [153, 280] width 190 height 29
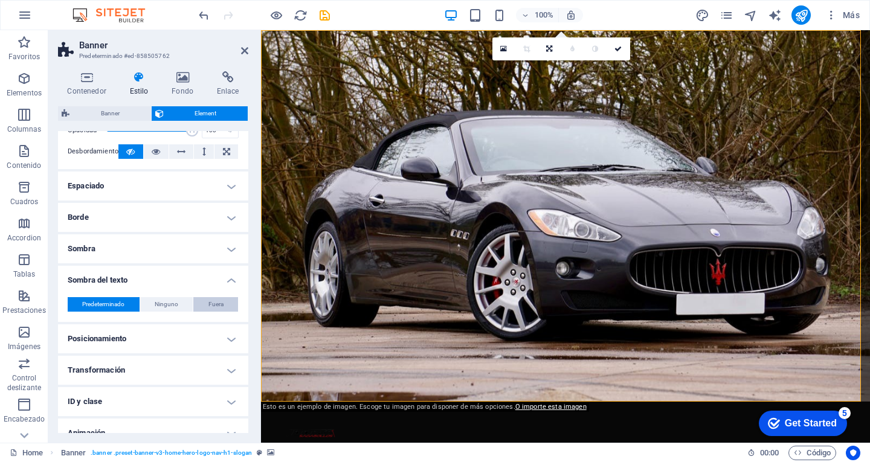
click at [222, 305] on button "Fuera" at bounding box center [215, 304] width 45 height 15
type input "2"
type input "4"
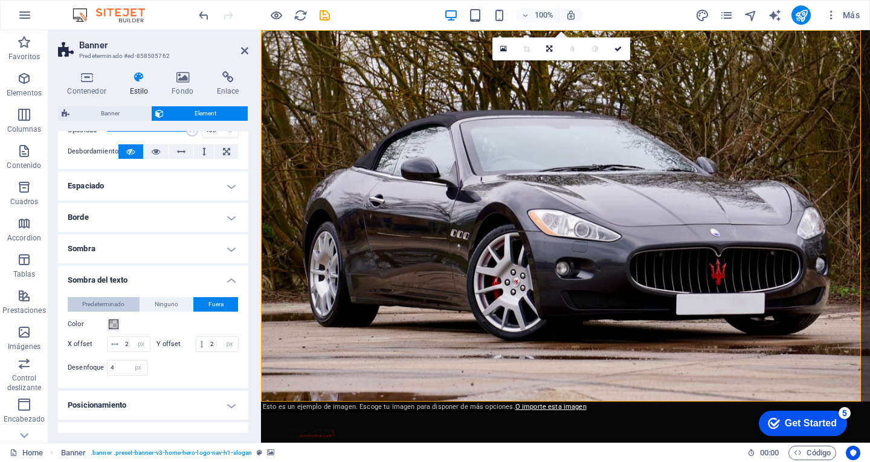
click at [85, 301] on span "Predeterminado" at bounding box center [103, 304] width 42 height 15
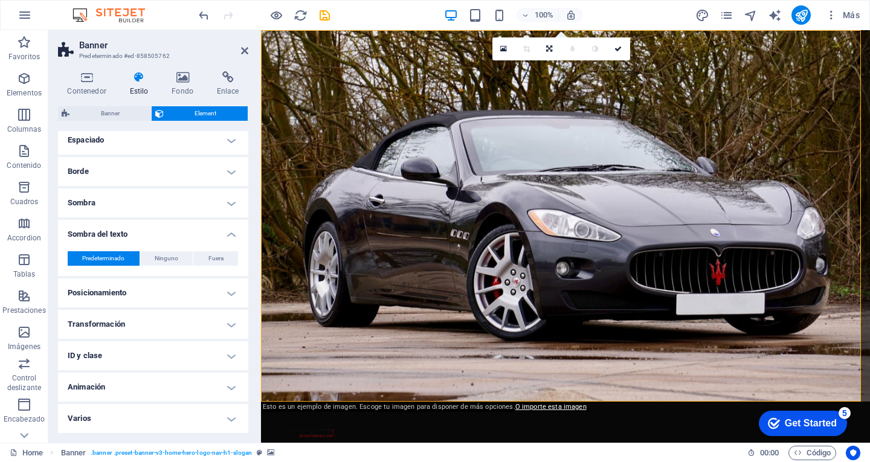
scroll to position [0, 0]
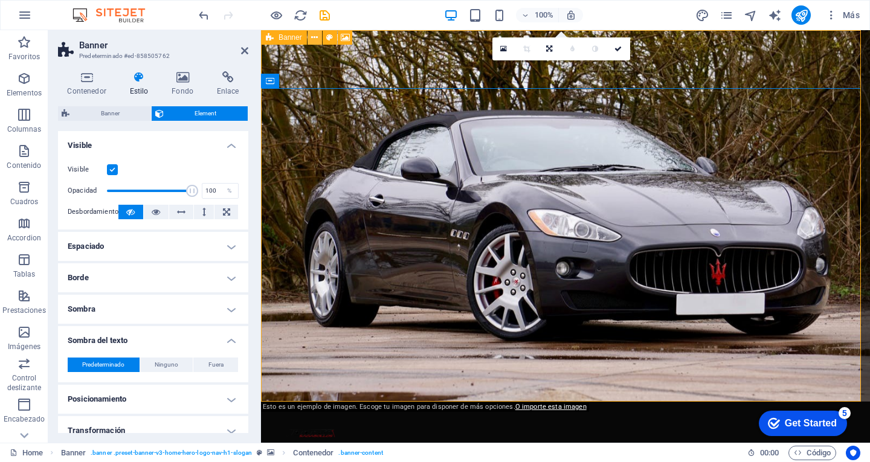
click at [316, 36] on icon at bounding box center [314, 37] width 7 height 13
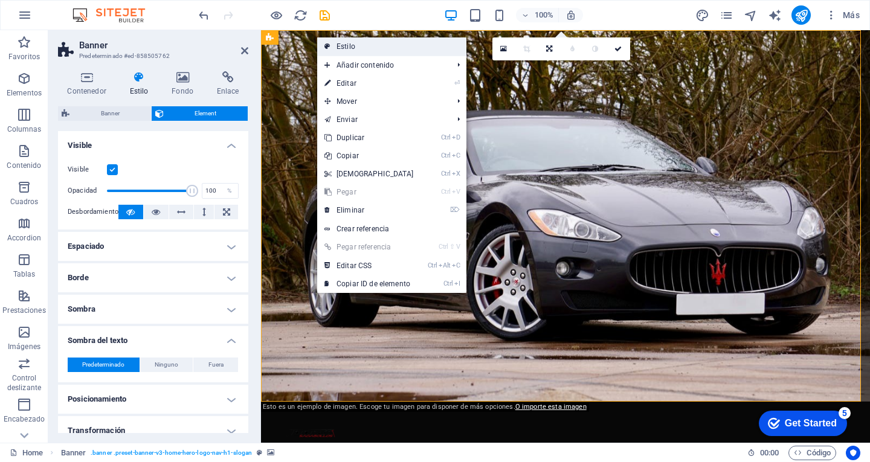
click at [333, 42] on link "Estilo" at bounding box center [391, 46] width 149 height 18
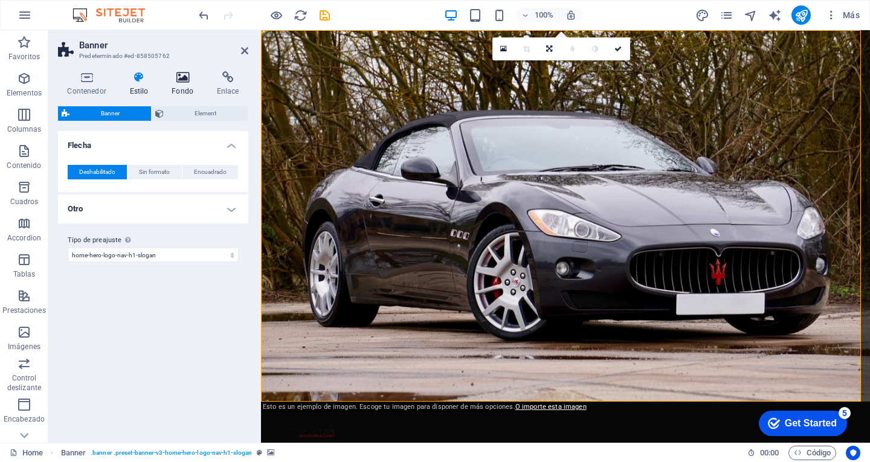
click at [183, 76] on icon at bounding box center [183, 77] width 41 height 12
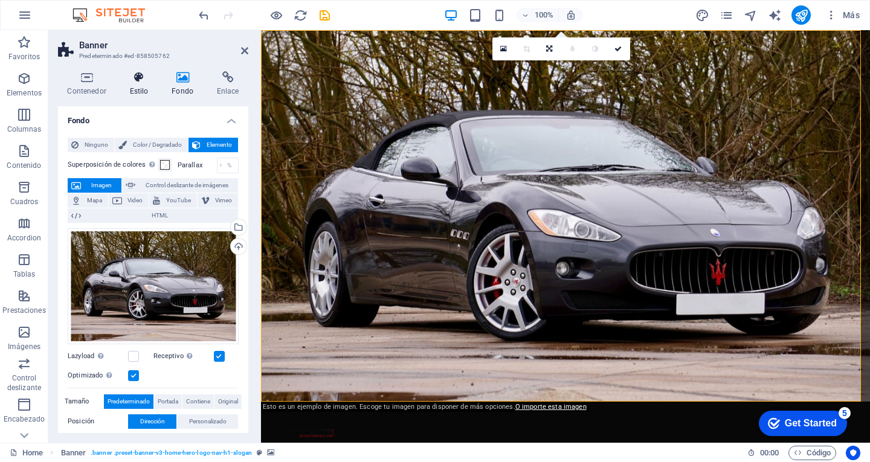
click at [131, 79] on icon at bounding box center [138, 77] width 37 height 12
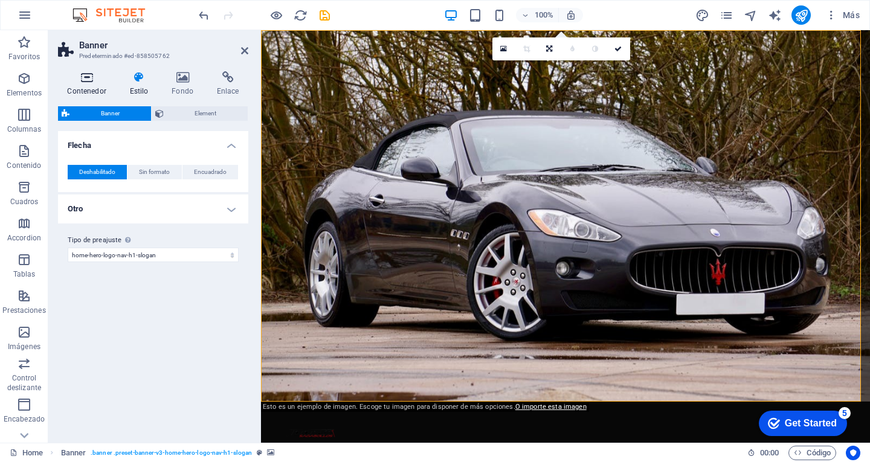
click at [91, 75] on icon at bounding box center [86, 77] width 57 height 12
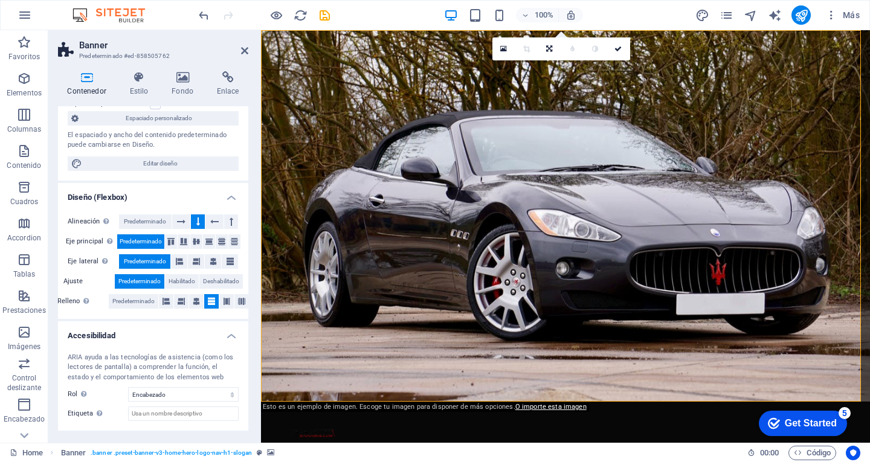
scroll to position [177, 0]
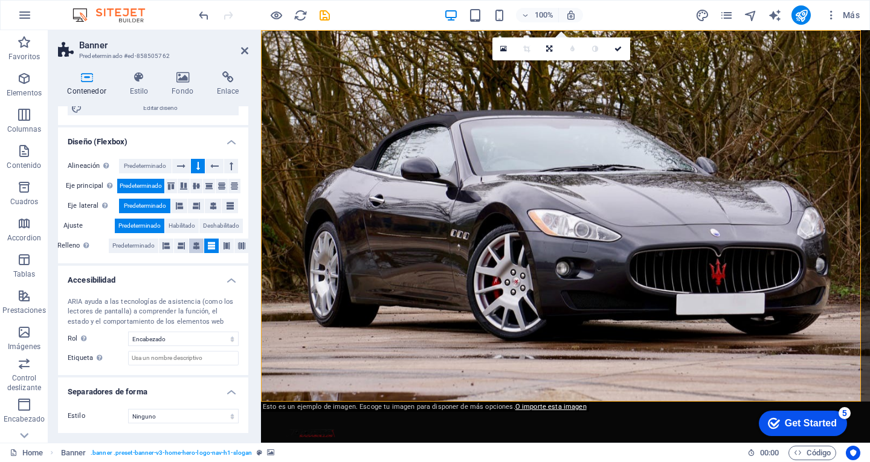
click at [195, 245] on icon at bounding box center [196, 246] width 7 height 15
click at [211, 246] on icon at bounding box center [211, 246] width 7 height 15
click at [145, 77] on icon at bounding box center [138, 77] width 37 height 12
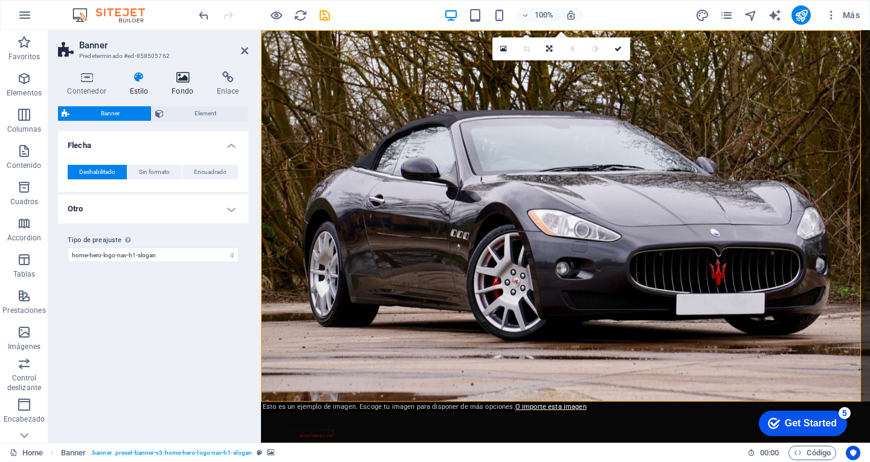
click at [187, 83] on h4 "Fondo" at bounding box center [185, 83] width 45 height 25
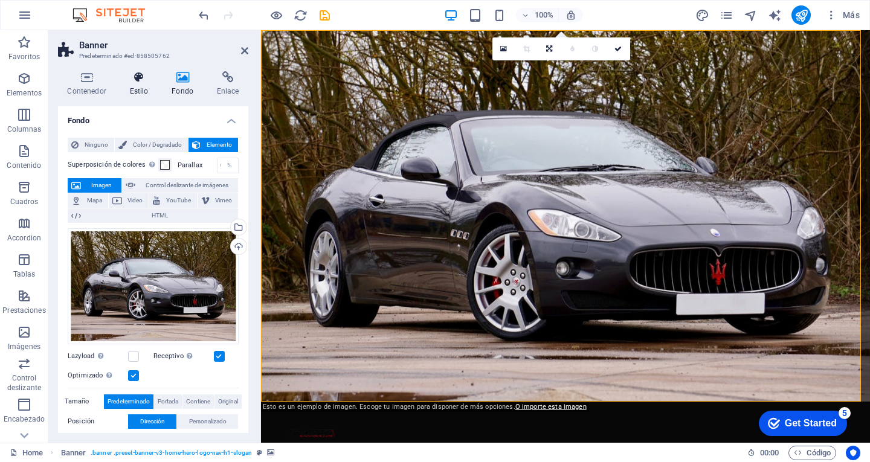
click at [156, 81] on icon at bounding box center [138, 77] width 37 height 12
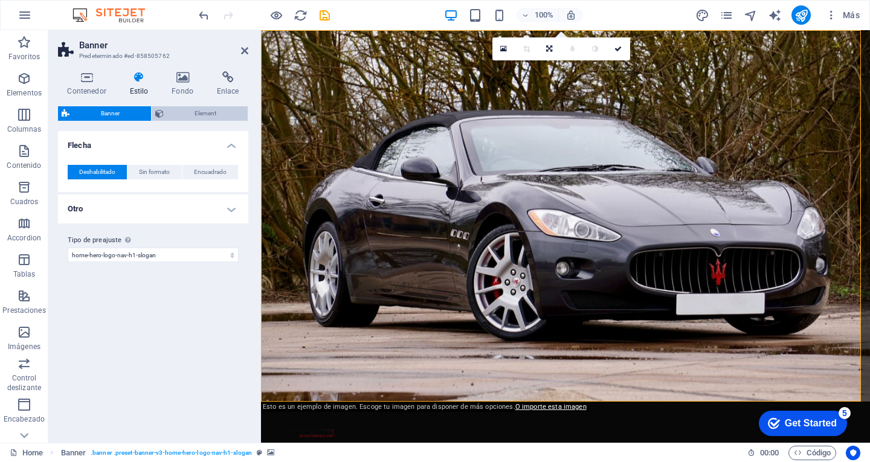
click at [195, 114] on span "Element" at bounding box center [205, 113] width 77 height 15
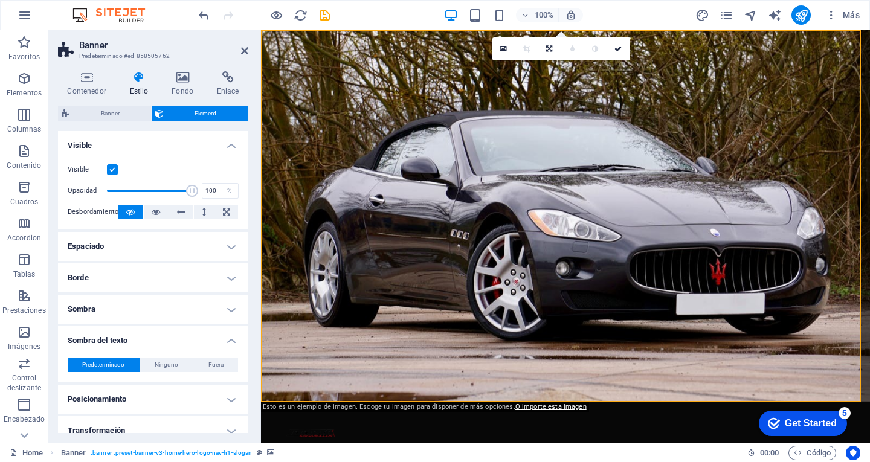
click at [107, 167] on label at bounding box center [112, 169] width 11 height 11
click at [0, 0] on input "Visible" at bounding box center [0, 0] width 0 height 0
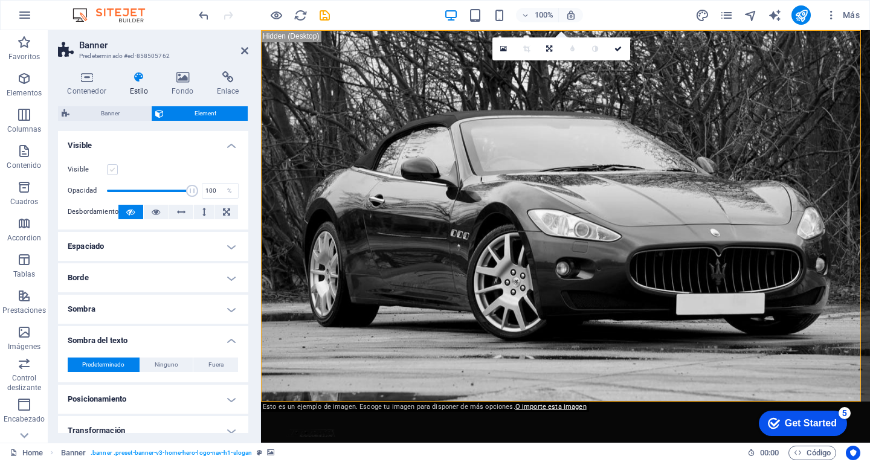
click at [108, 167] on label at bounding box center [112, 169] width 11 height 11
click at [0, 0] on input "Visible" at bounding box center [0, 0] width 0 height 0
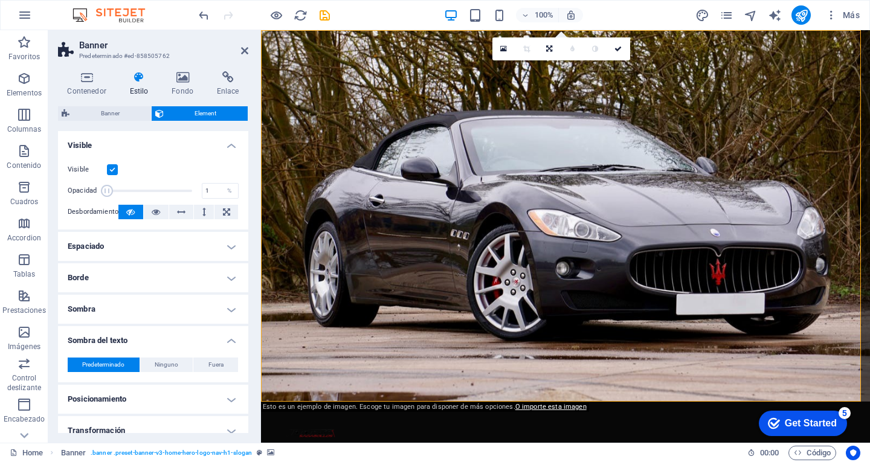
drag, startPoint x: 187, startPoint y: 192, endPoint x: 81, endPoint y: 189, distance: 105.8
click at [81, 189] on div "Opacidad 1 %" at bounding box center [153, 191] width 171 height 18
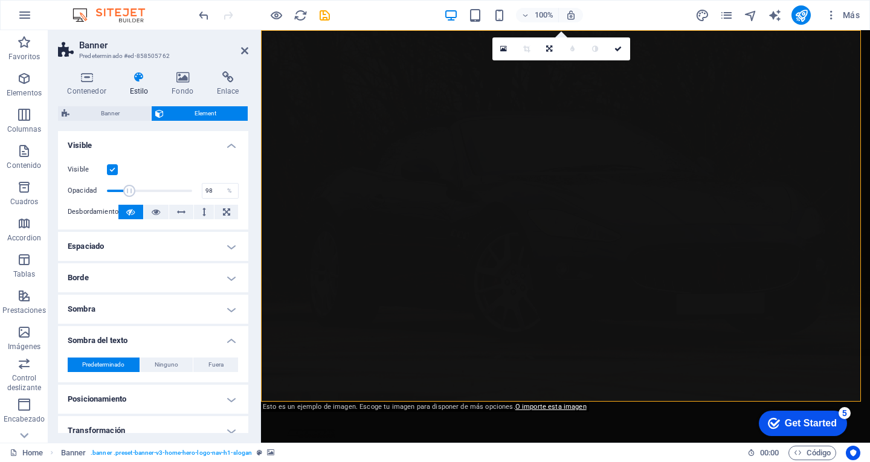
type input "100"
drag, startPoint x: 107, startPoint y: 190, endPoint x: 232, endPoint y: 204, distance: 125.3
click at [232, 204] on div "Visible Opacidad 100 % Desbordamiento" at bounding box center [153, 191] width 190 height 77
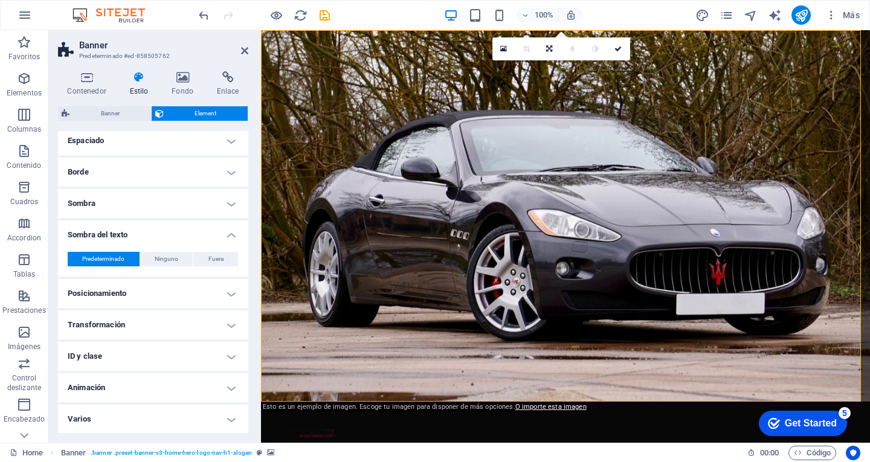
scroll to position [106, 0]
click at [162, 252] on span "Ninguno" at bounding box center [167, 258] width 24 height 15
click at [205, 328] on h4 "Transformación" at bounding box center [153, 324] width 190 height 29
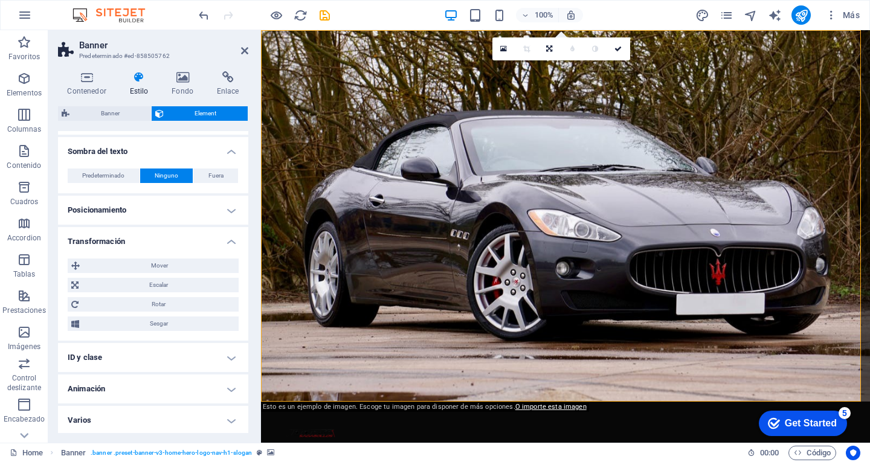
scroll to position [191, 0]
click at [196, 389] on h4 "Animación" at bounding box center [153, 387] width 190 height 29
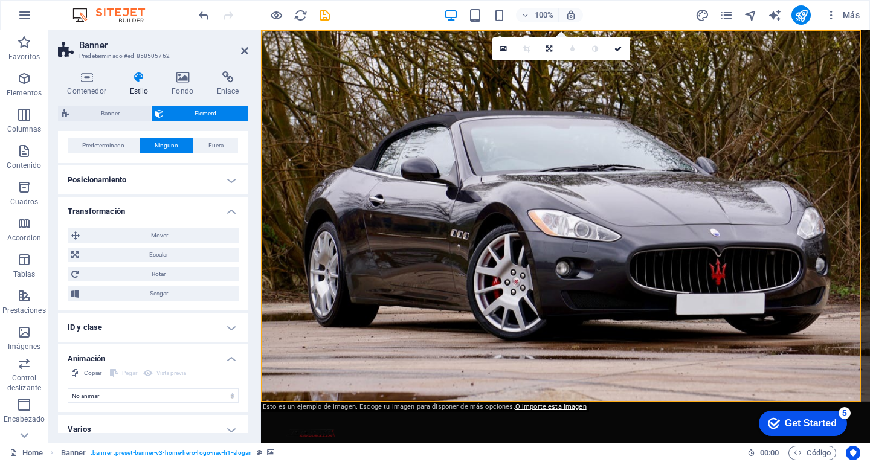
scroll to position [230, 0]
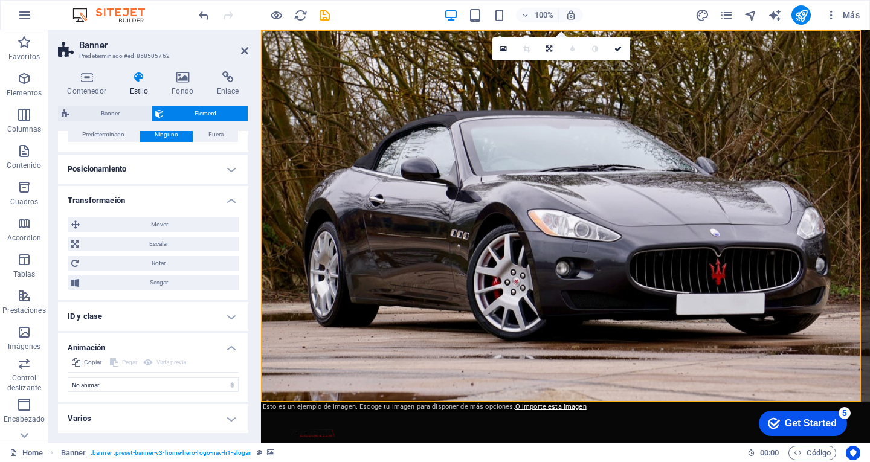
click at [181, 426] on h4 "Varios" at bounding box center [153, 418] width 190 height 29
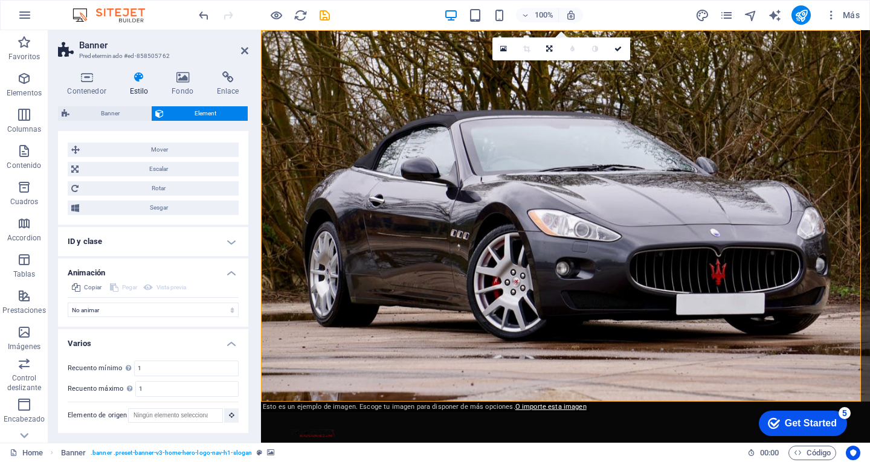
scroll to position [0, 0]
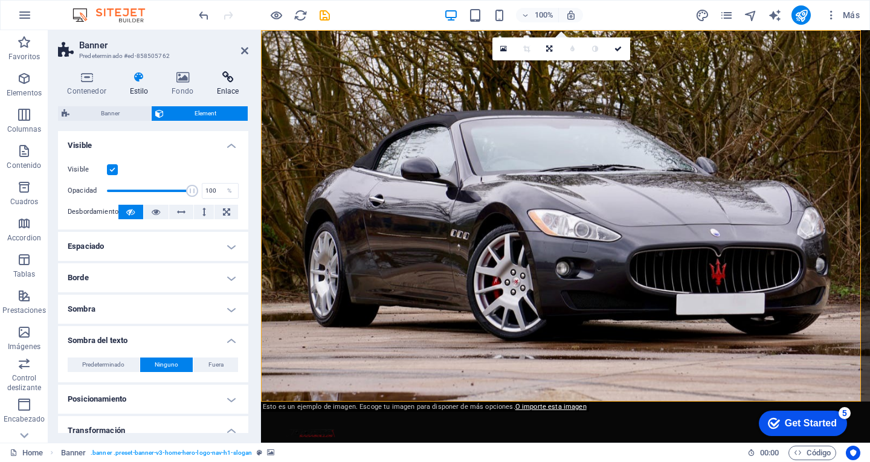
click at [222, 74] on icon at bounding box center [227, 77] width 41 height 12
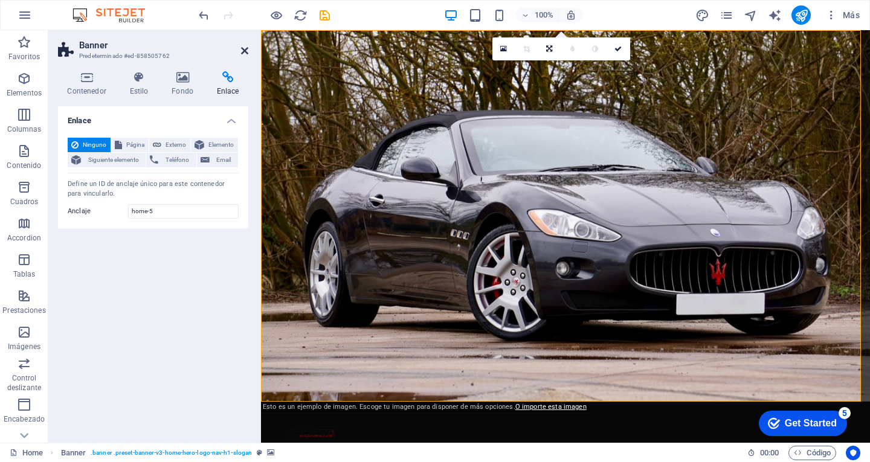
click at [245, 54] on icon at bounding box center [244, 51] width 7 height 10
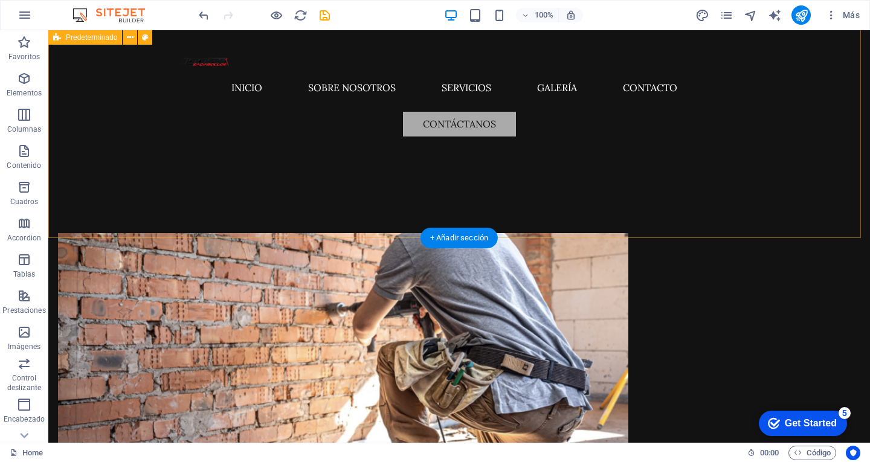
scroll to position [60, 0]
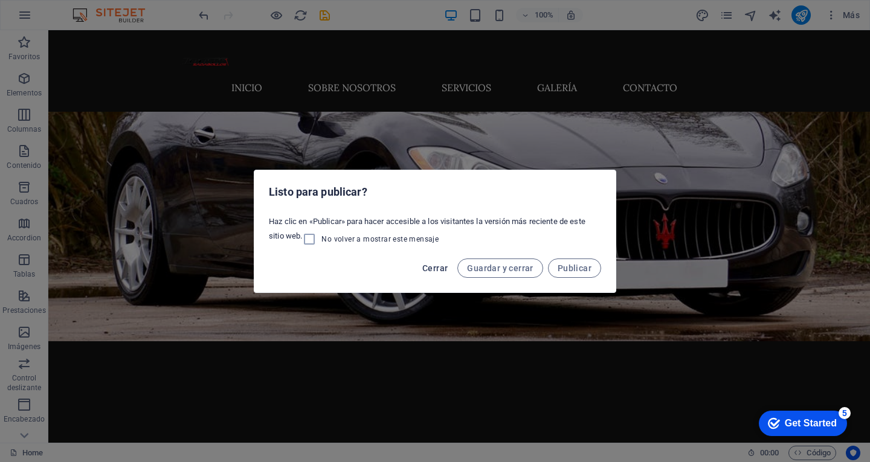
click at [441, 270] on span "Cerrar" at bounding box center [435, 269] width 25 height 10
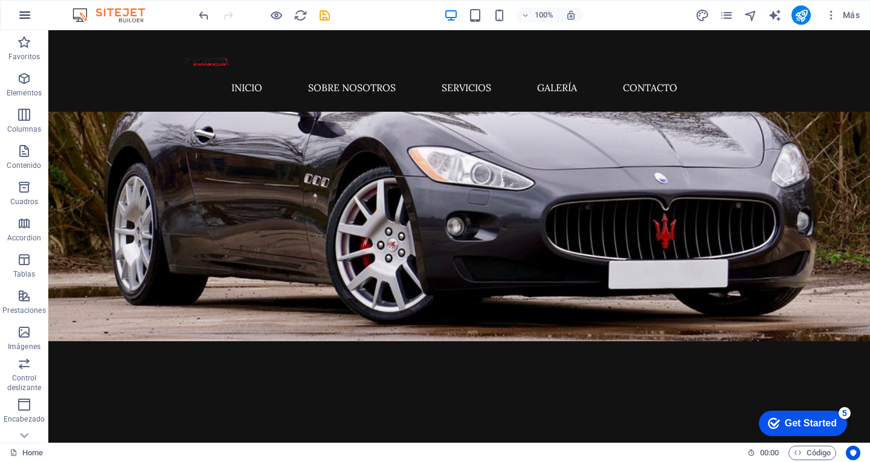
click at [24, 15] on icon "button" at bounding box center [25, 15] width 15 height 15
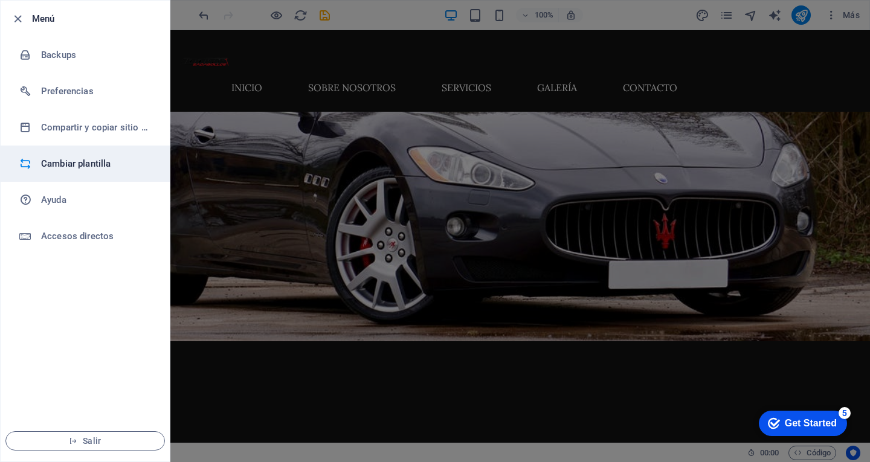
click at [84, 169] on h6 "Cambiar plantilla" at bounding box center [97, 164] width 112 height 15
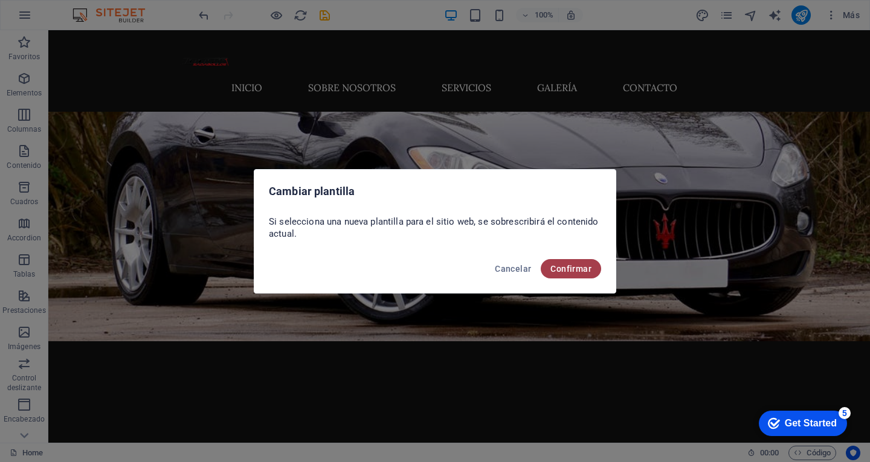
click at [594, 266] on button "Confirmar" at bounding box center [571, 268] width 60 height 19
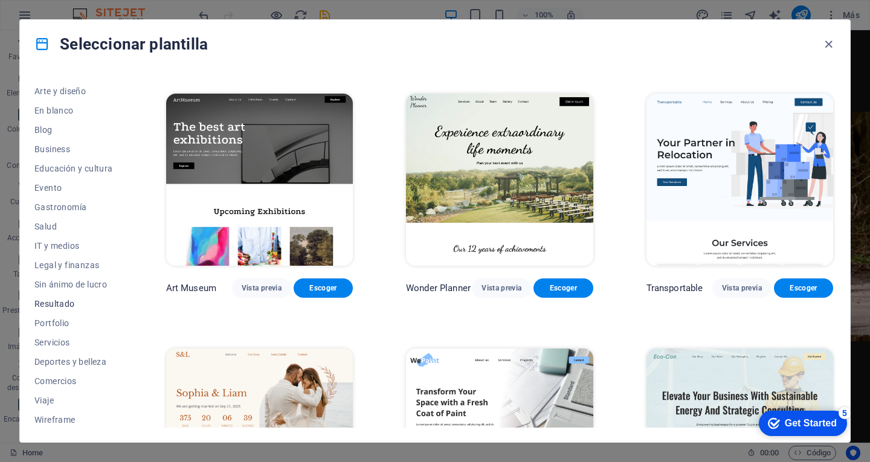
scroll to position [134, 0]
click at [56, 342] on span "Servicios" at bounding box center [73, 341] width 79 height 10
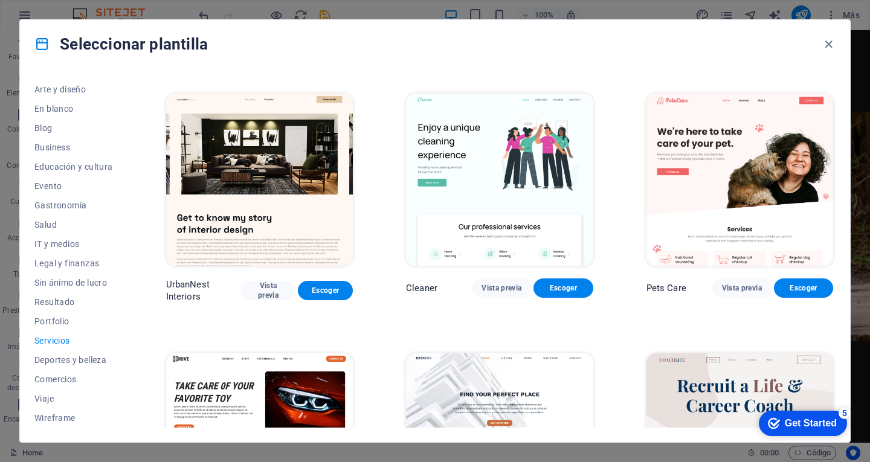
scroll to position [0, 0]
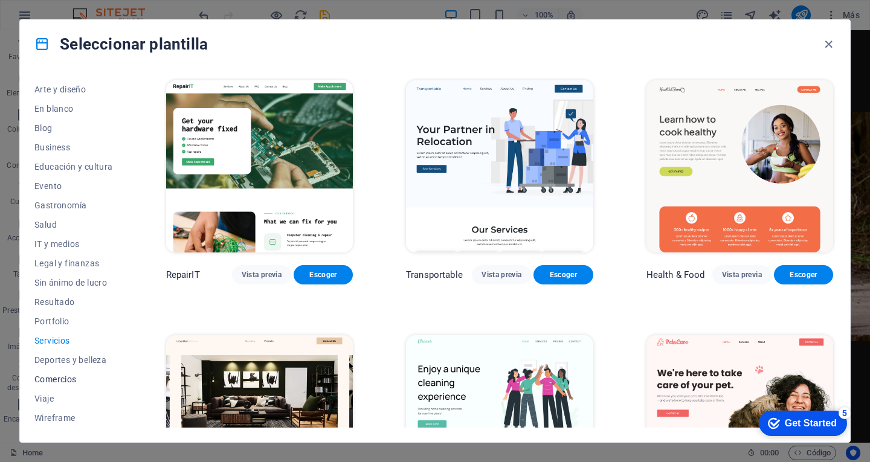
click at [59, 379] on span "Comercios" at bounding box center [73, 380] width 79 height 10
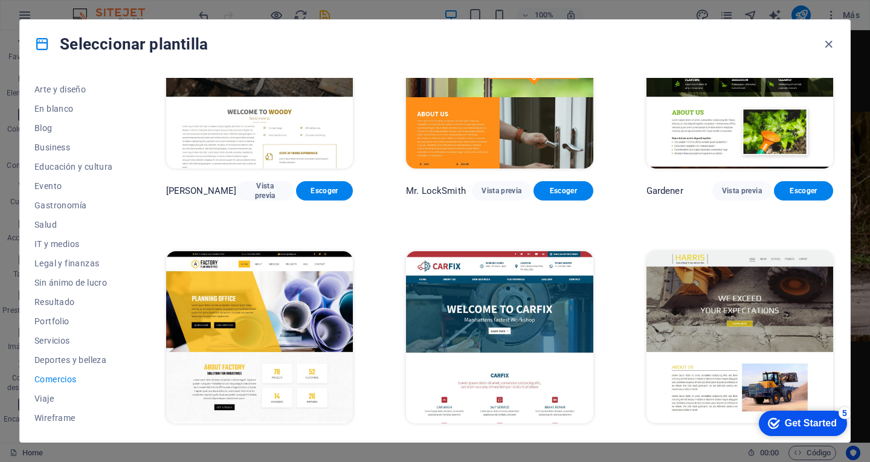
scroll to position [363, 0]
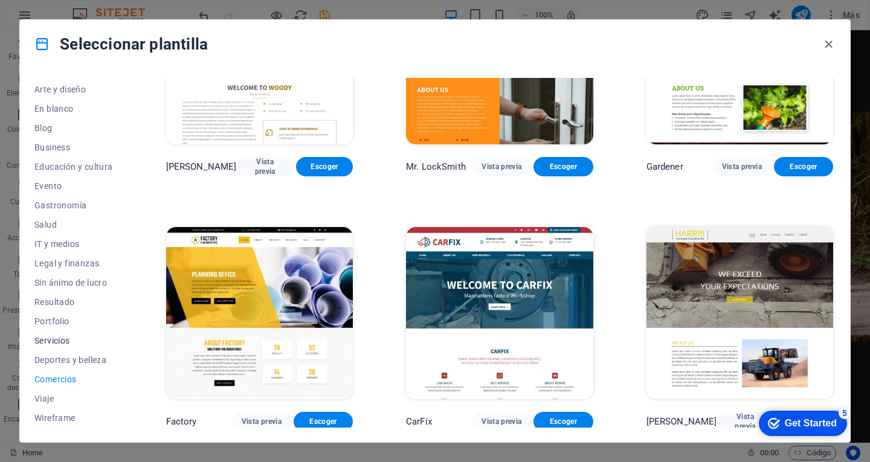
click at [58, 342] on span "Servicios" at bounding box center [73, 341] width 79 height 10
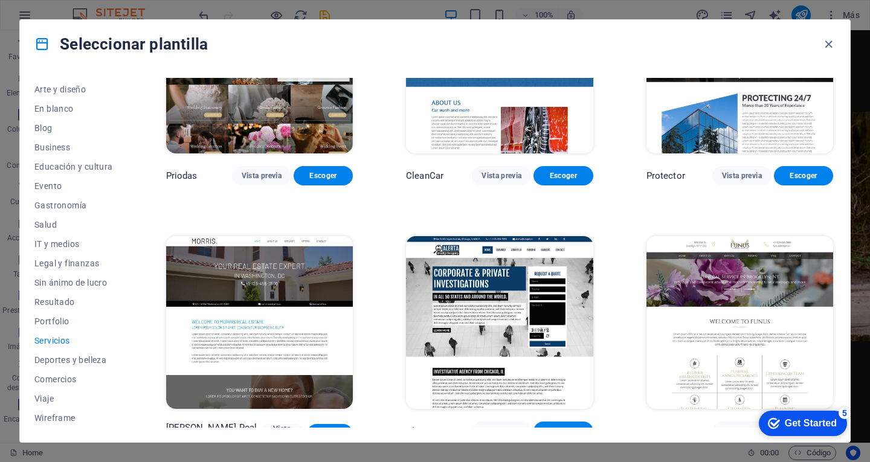
scroll to position [1089, 0]
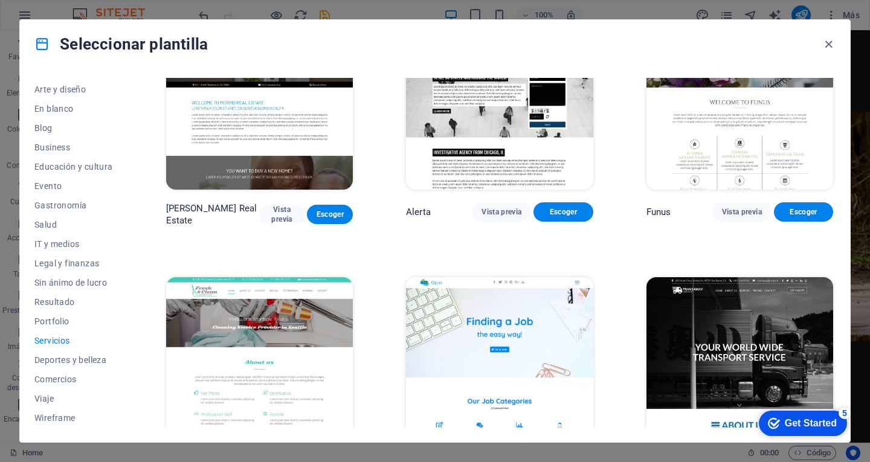
click at [762, 332] on img at bounding box center [740, 363] width 187 height 172
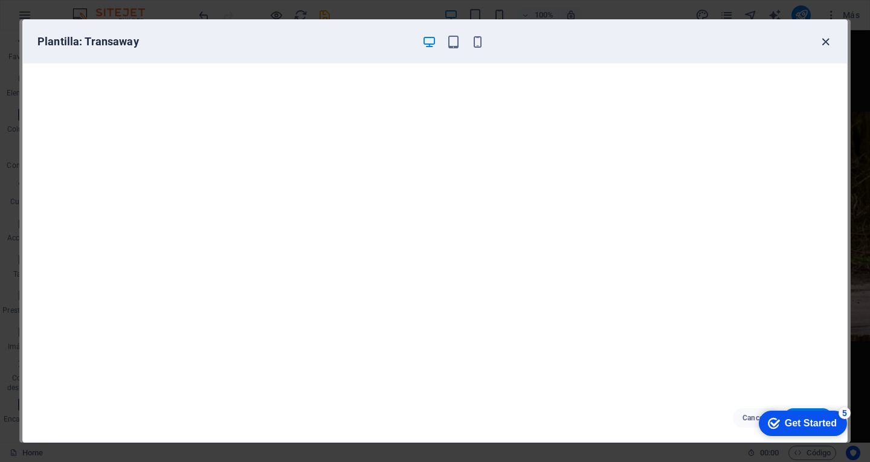
click at [824, 39] on icon "button" at bounding box center [826, 42] width 14 height 14
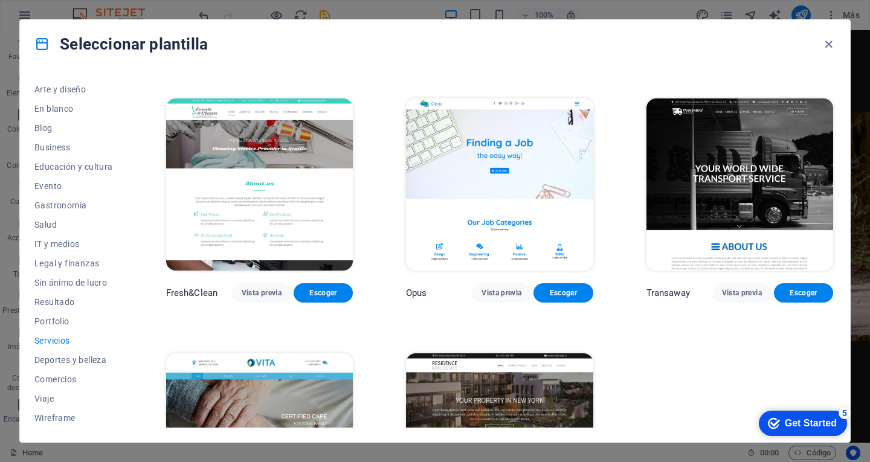
scroll to position [1267, 0]
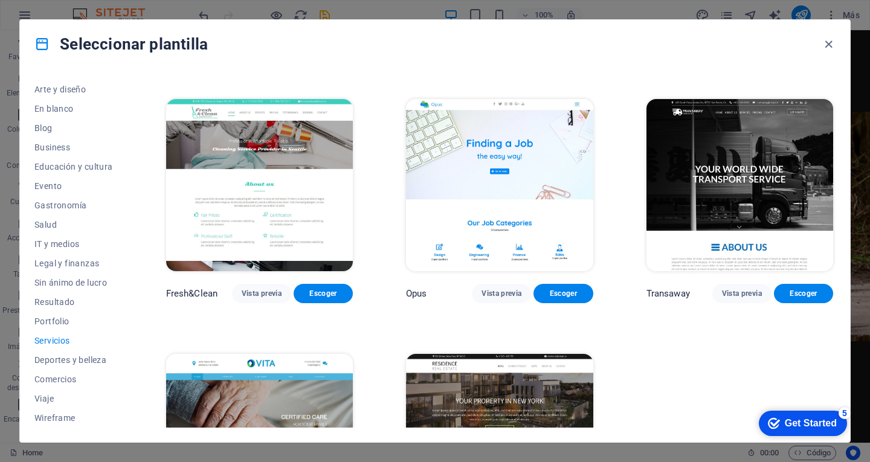
click at [328, 204] on img at bounding box center [259, 185] width 187 height 172
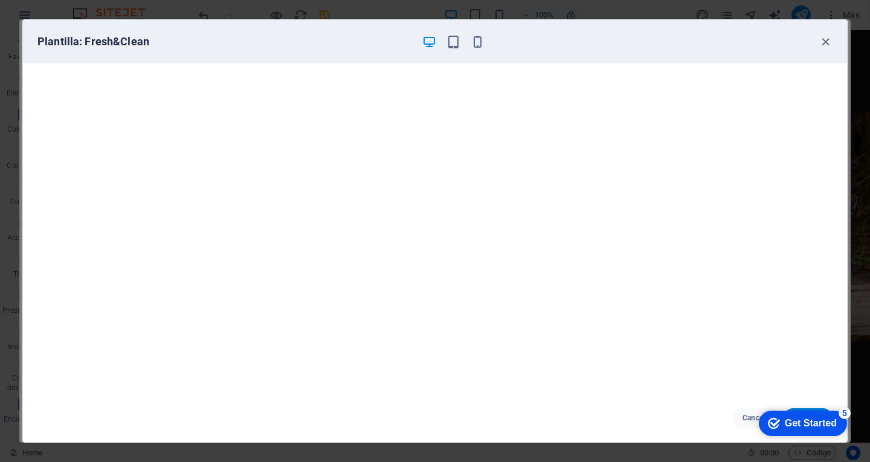
scroll to position [3, 0]
click at [830, 41] on icon "button" at bounding box center [826, 42] width 14 height 14
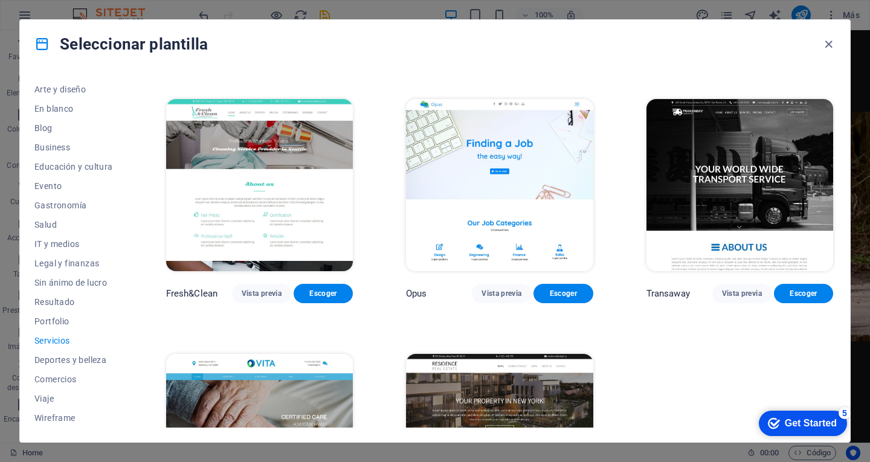
click at [551, 173] on img at bounding box center [499, 185] width 187 height 172
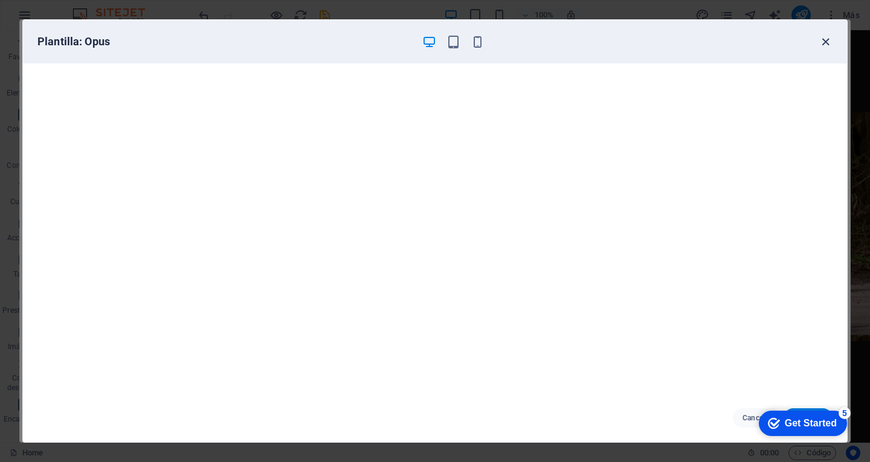
click at [824, 44] on icon "button" at bounding box center [826, 42] width 14 height 14
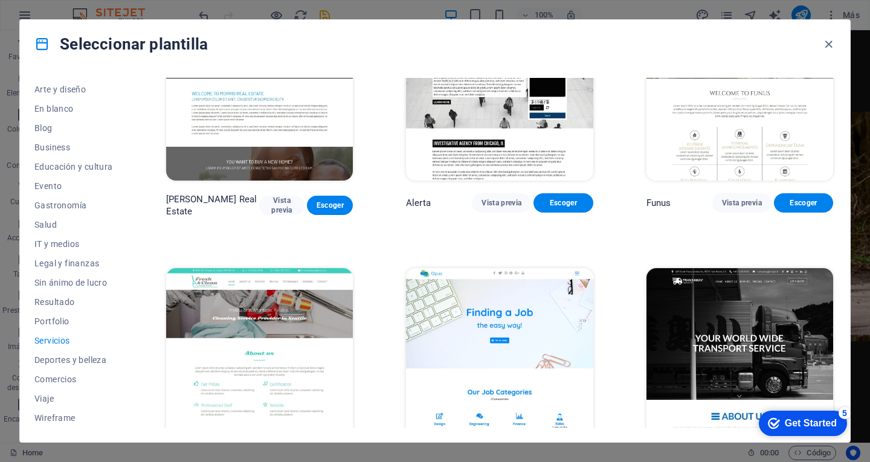
scroll to position [1207, 0]
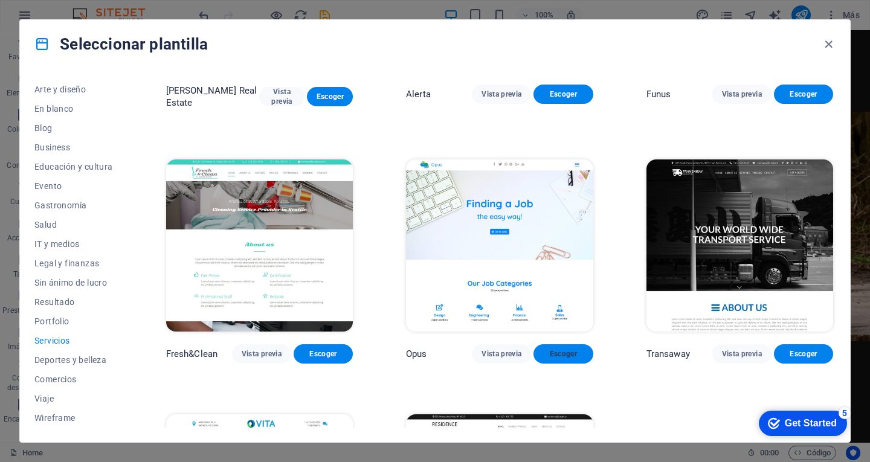
click at [563, 349] on span "Escoger" at bounding box center [563, 354] width 40 height 10
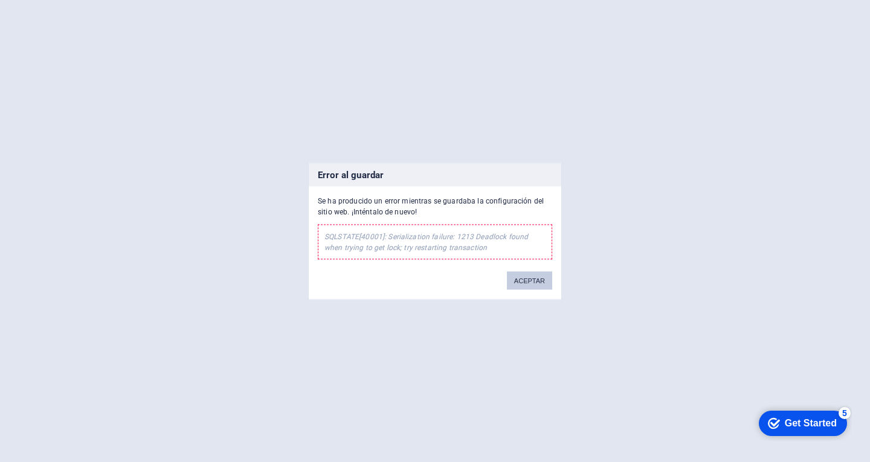
click at [521, 283] on button "ACEPTAR" at bounding box center [529, 280] width 45 height 18
